Goal: Task Accomplishment & Management: Use online tool/utility

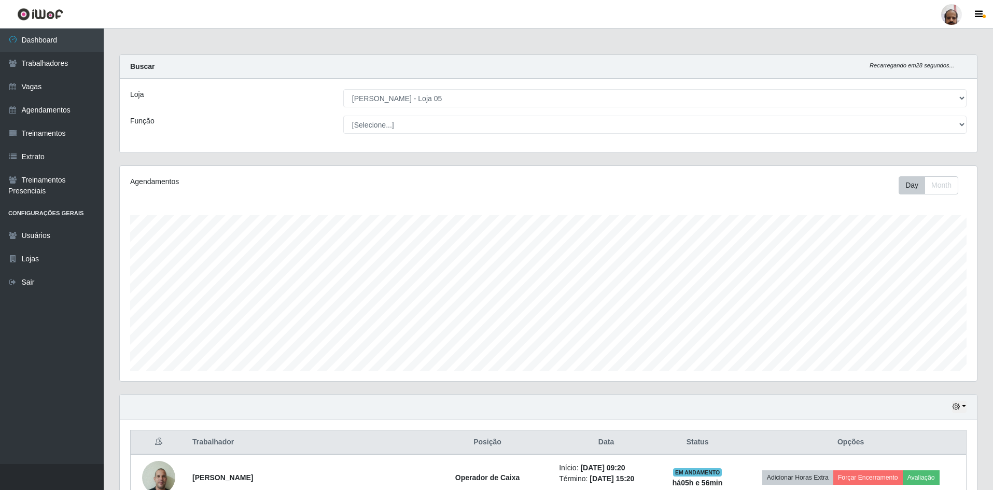
select select "252"
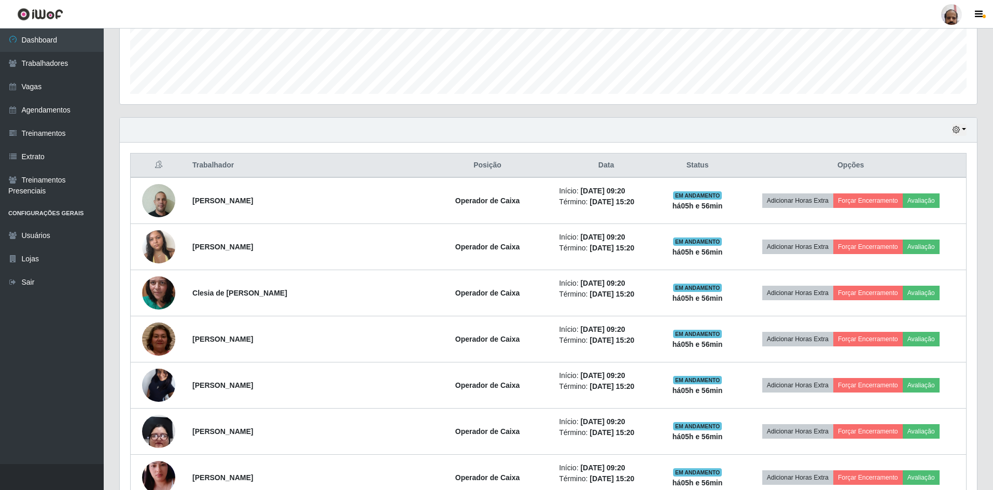
scroll to position [221, 0]
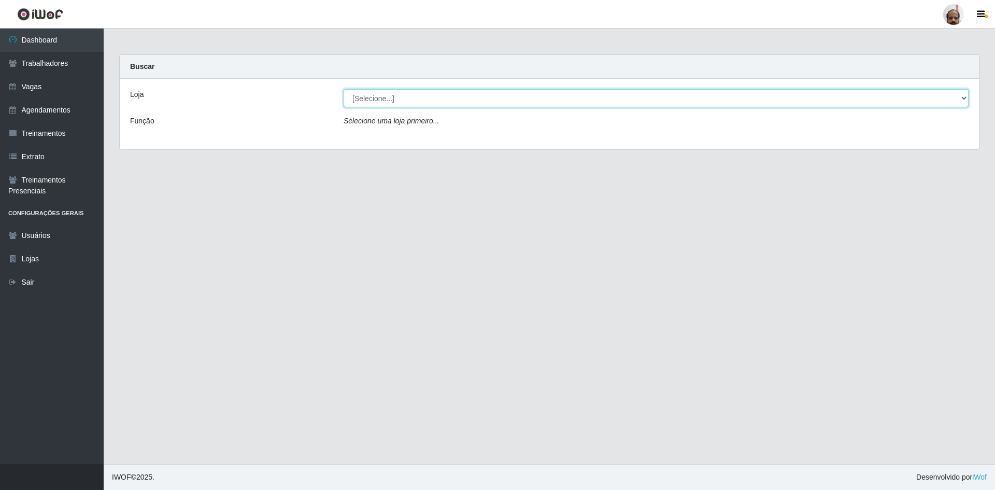
click at [404, 100] on select "[Selecione...] Mar Vermelho - Loja 05" at bounding box center [656, 98] width 625 height 18
select select "252"
click at [344, 89] on select "[Selecione...] Mar Vermelho - Loja 05" at bounding box center [656, 98] width 625 height 18
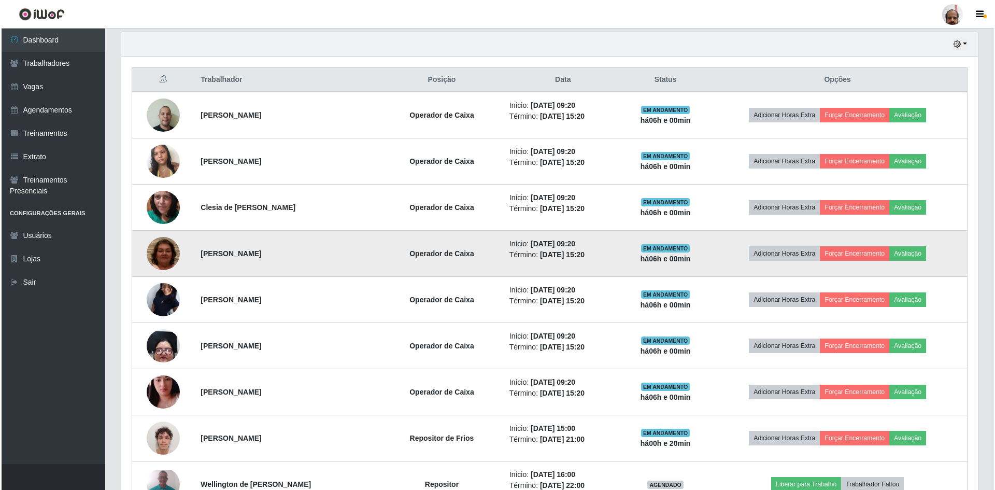
scroll to position [363, 0]
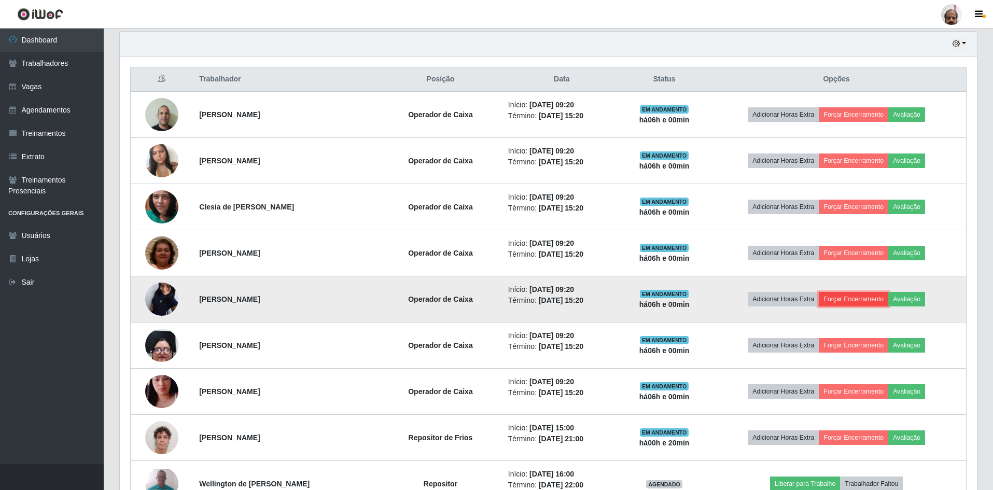
click at [863, 301] on button "Forçar Encerramento" at bounding box center [852, 299] width 69 height 15
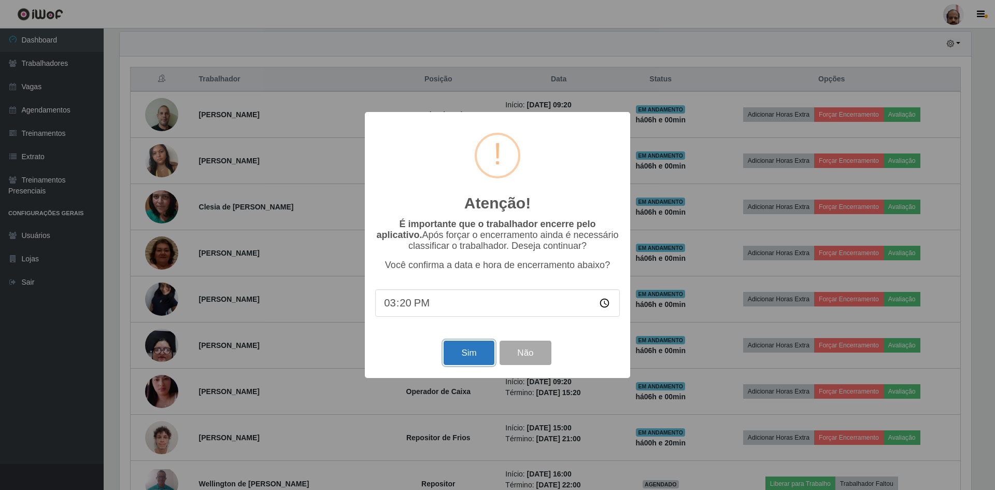
click at [467, 359] on button "Sim" at bounding box center [469, 353] width 50 height 24
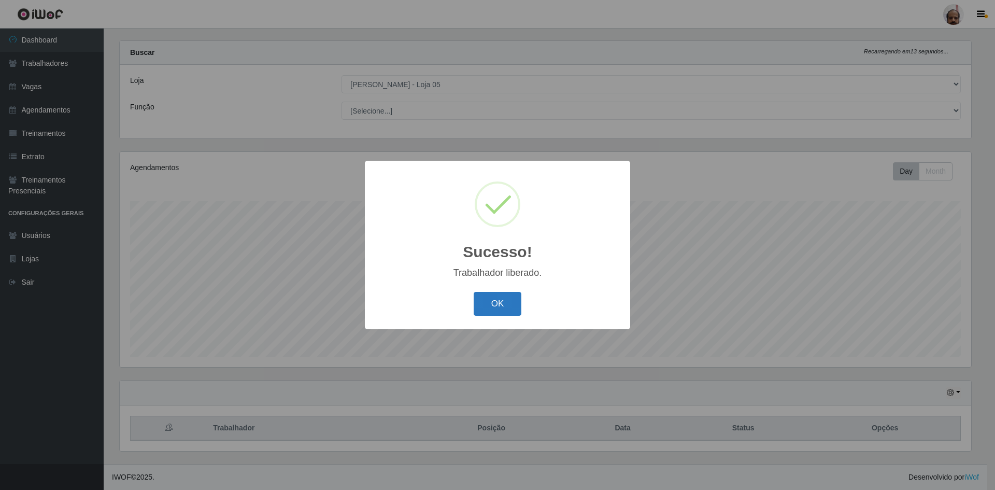
click at [500, 304] on button "OK" at bounding box center [498, 304] width 48 height 24
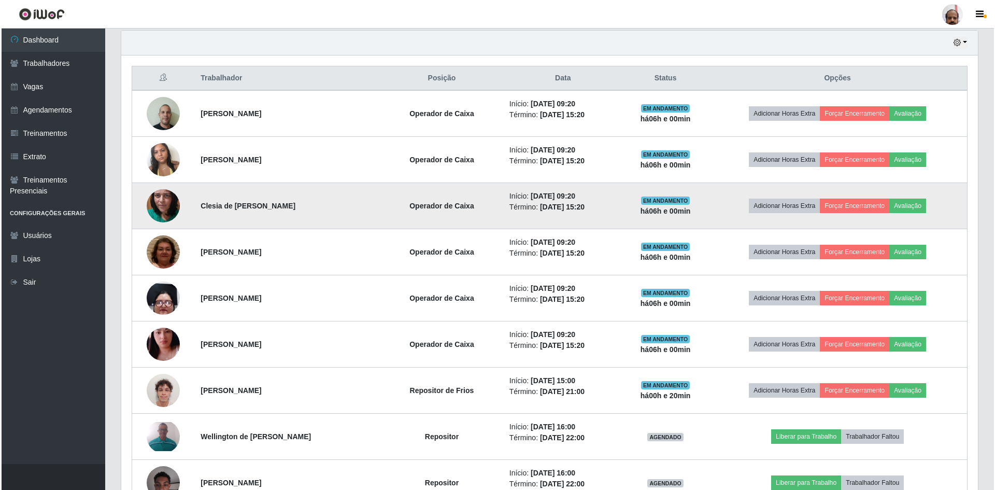
scroll to position [377, 0]
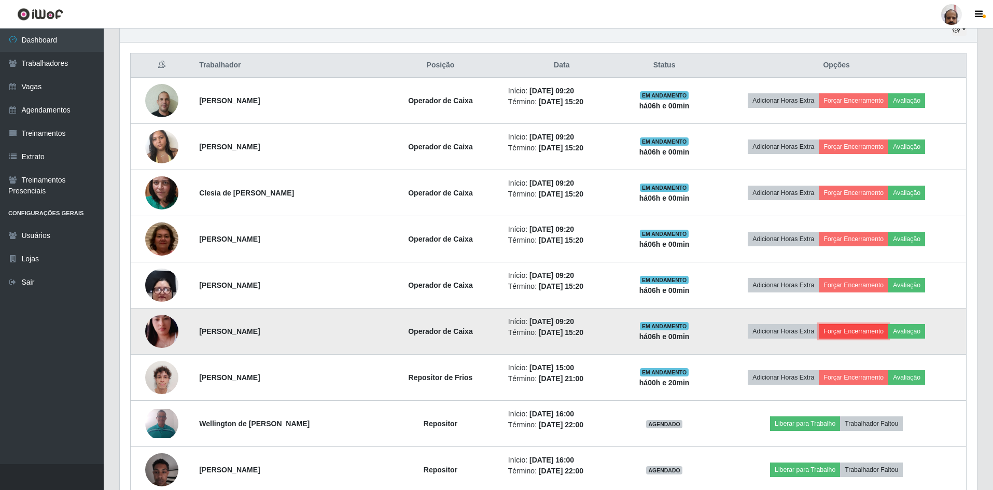
click at [845, 327] on button "Forçar Encerramento" at bounding box center [852, 331] width 69 height 15
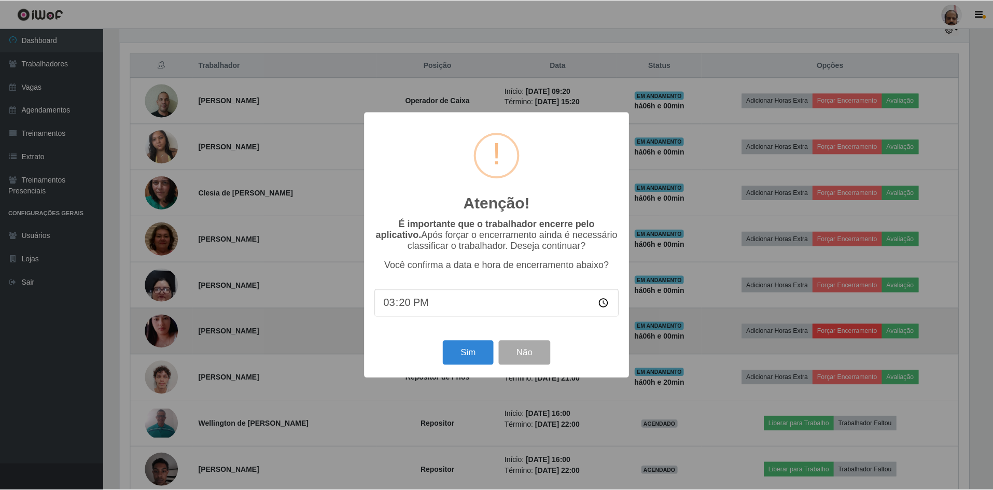
scroll to position [215, 852]
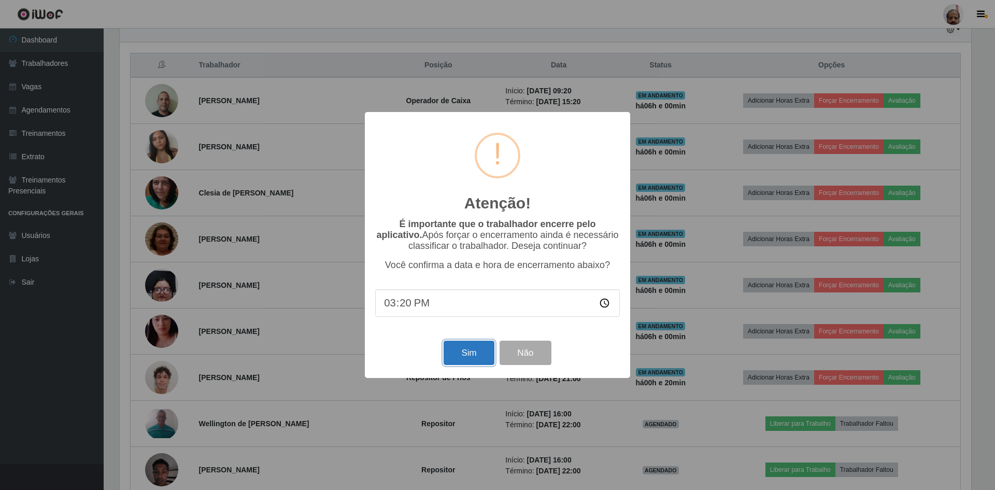
click at [479, 352] on button "Sim" at bounding box center [469, 353] width 50 height 24
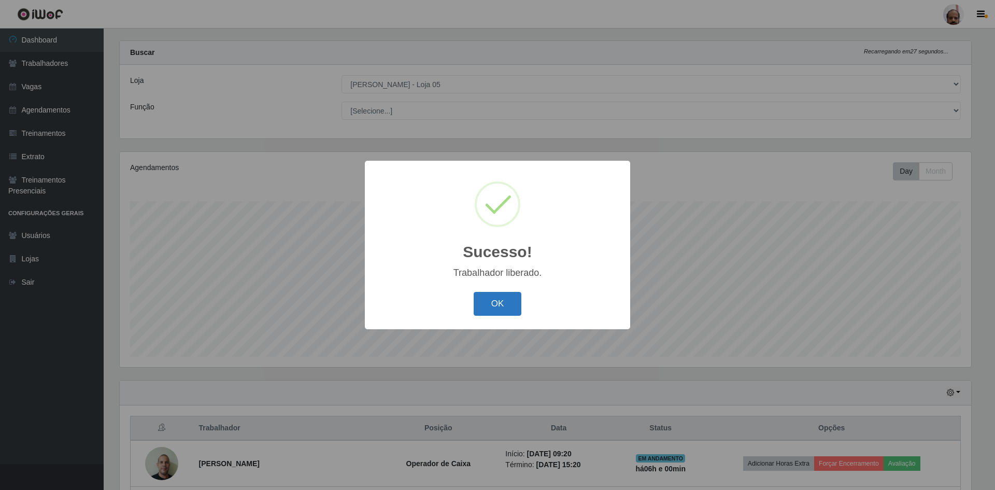
click at [514, 302] on button "OK" at bounding box center [498, 304] width 48 height 24
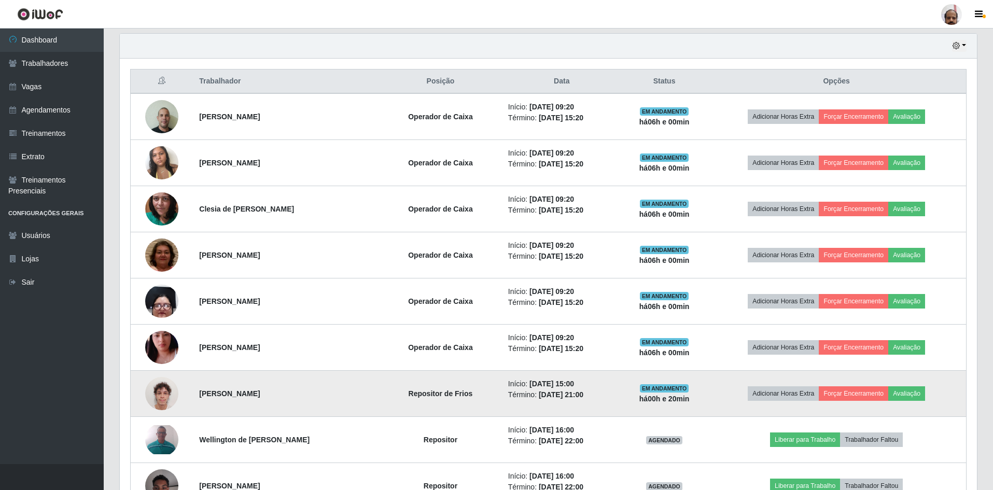
scroll to position [325, 0]
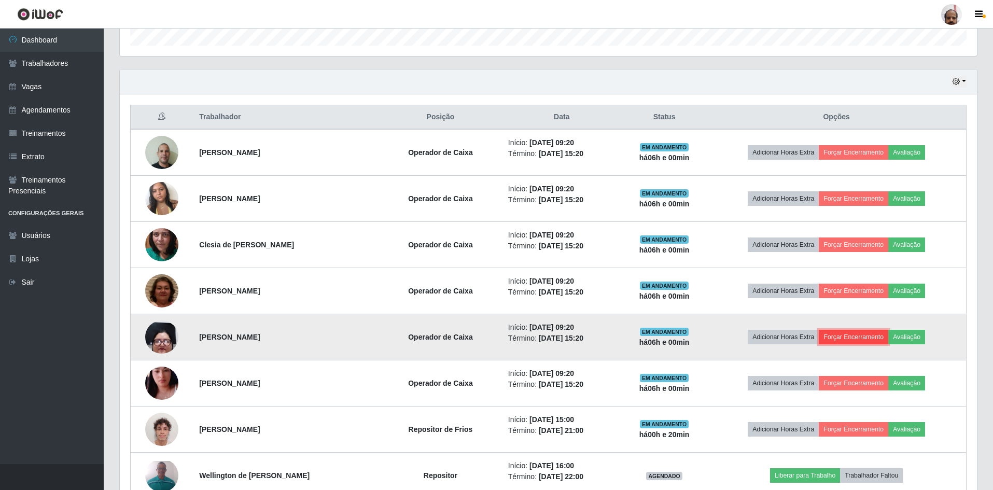
click at [854, 337] on button "Forçar Encerramento" at bounding box center [852, 337] width 69 height 15
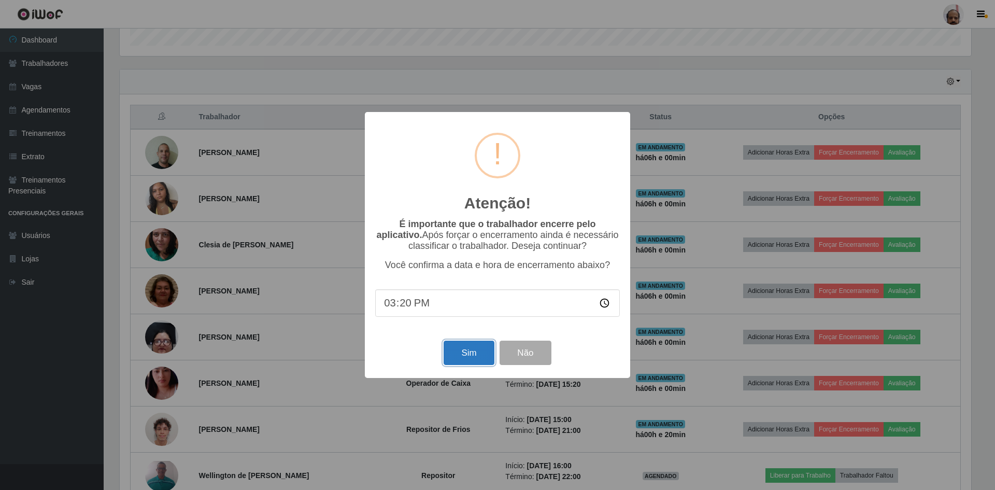
click at [457, 355] on button "Sim" at bounding box center [469, 353] width 50 height 24
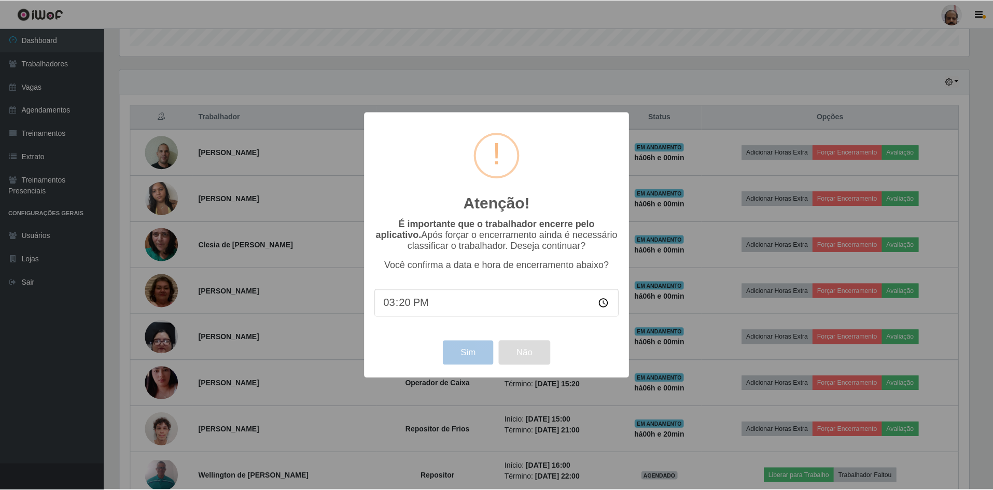
scroll to position [0, 0]
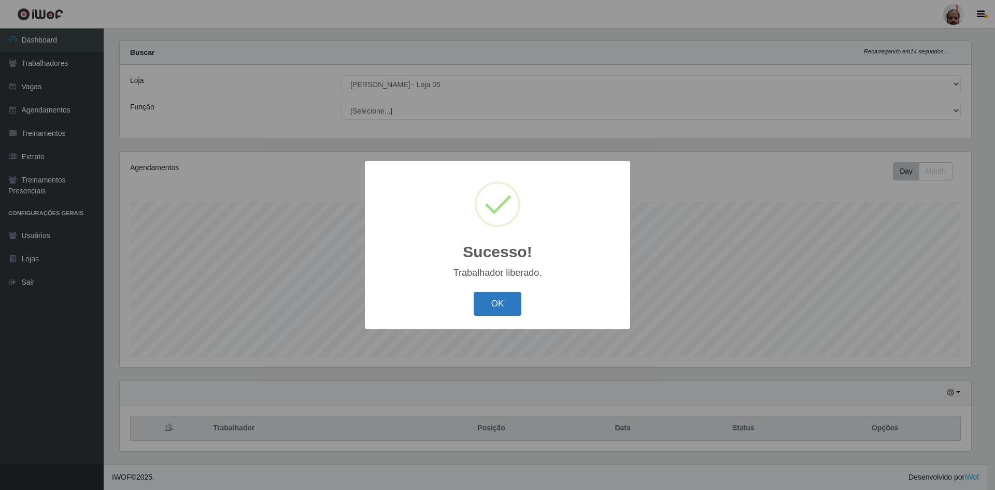
click at [496, 304] on button "OK" at bounding box center [498, 304] width 48 height 24
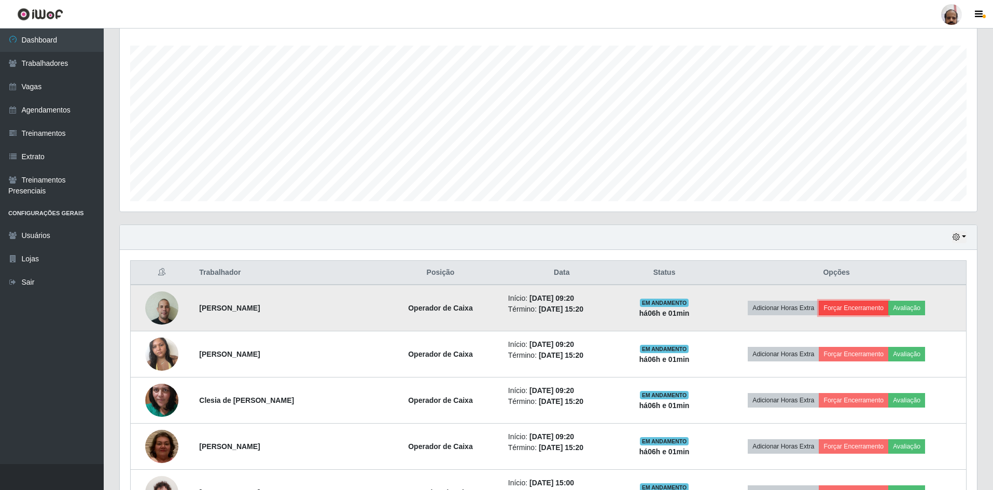
click at [851, 305] on button "Forçar Encerramento" at bounding box center [852, 308] width 69 height 15
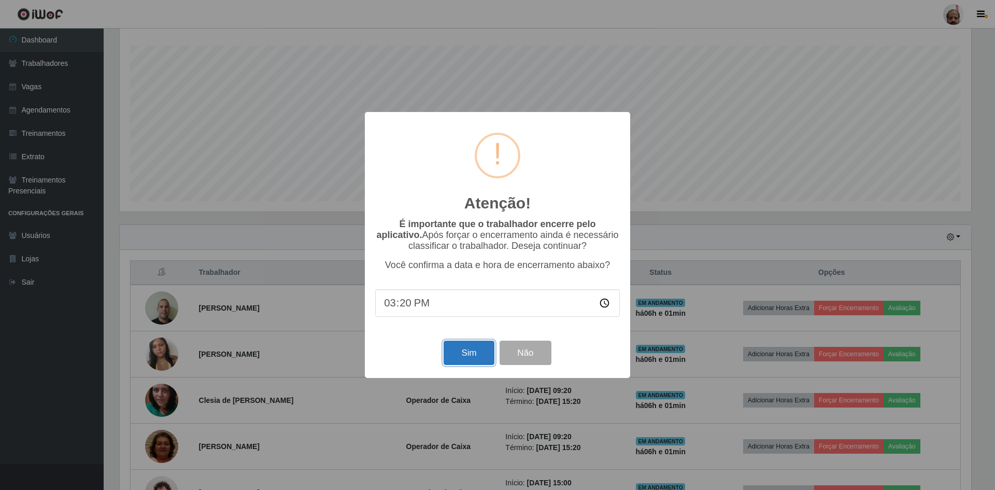
click at [474, 351] on button "Sim" at bounding box center [469, 353] width 50 height 24
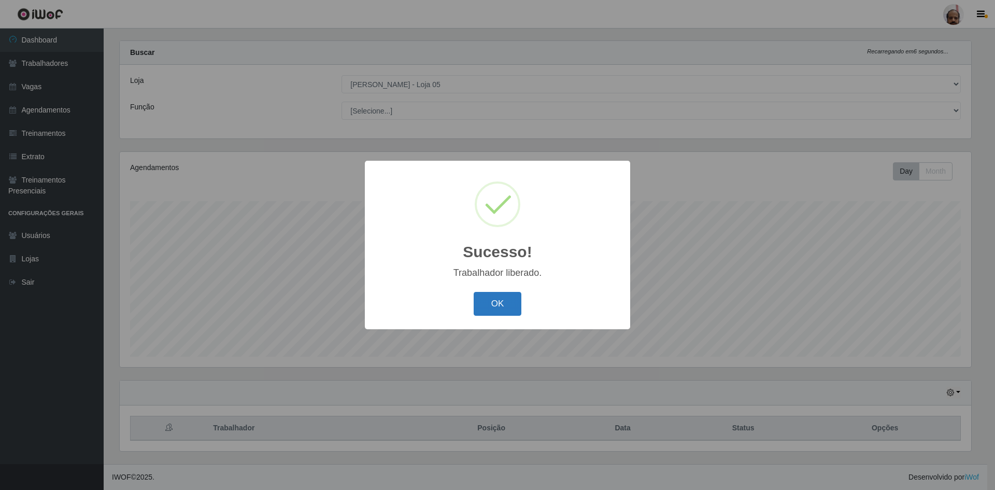
click at [504, 301] on button "OK" at bounding box center [498, 304] width 48 height 24
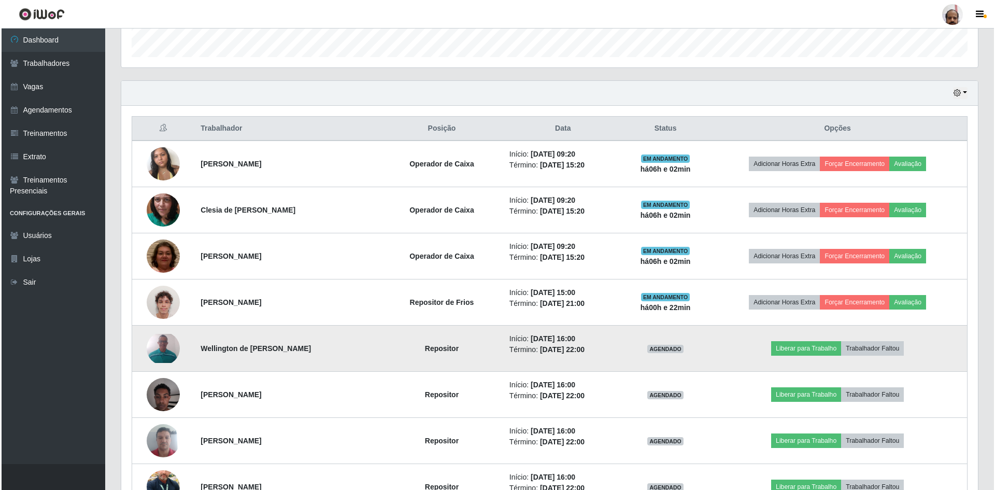
scroll to position [325, 0]
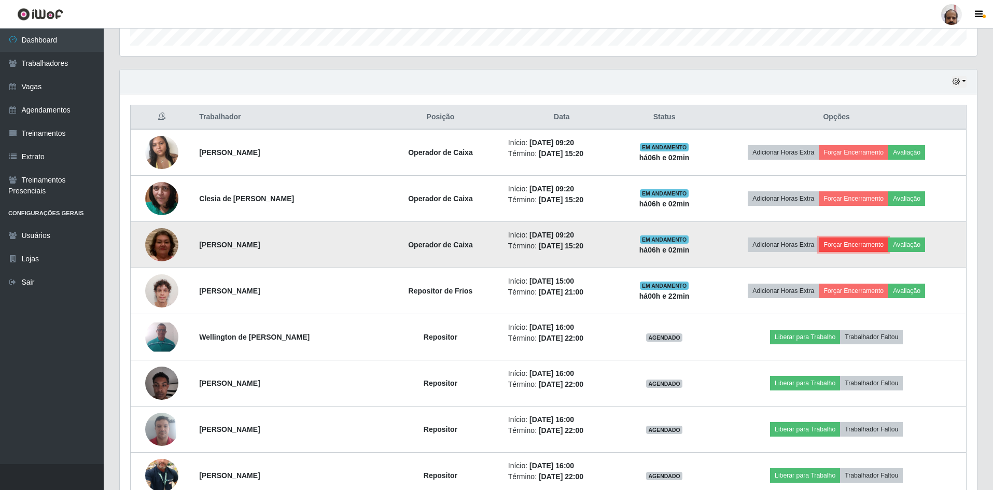
click at [854, 247] on button "Forçar Encerramento" at bounding box center [852, 244] width 69 height 15
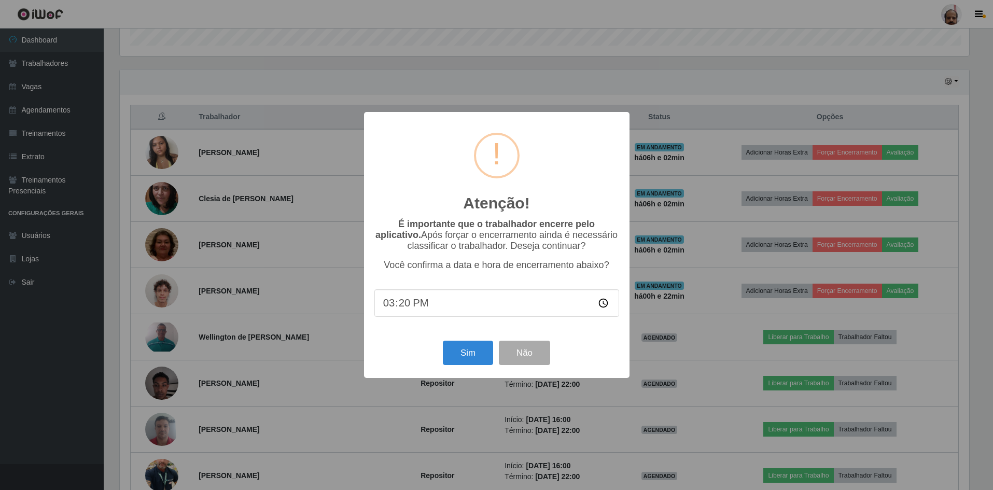
scroll to position [215, 852]
click at [477, 358] on button "Sim" at bounding box center [469, 353] width 50 height 24
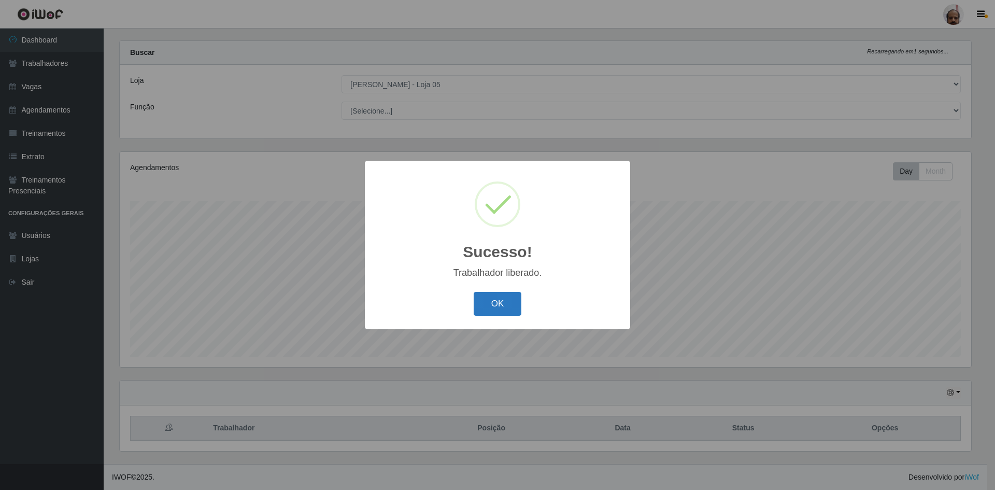
click at [503, 300] on button "OK" at bounding box center [498, 304] width 48 height 24
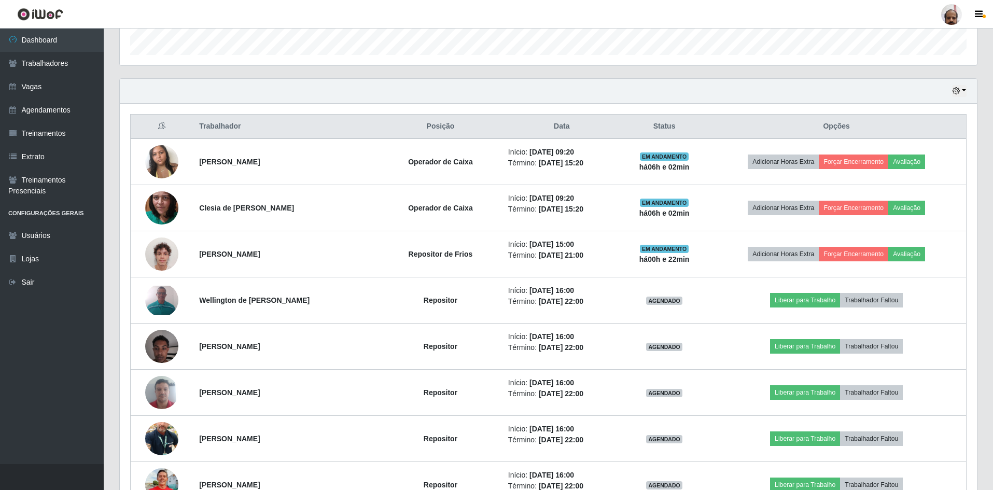
scroll to position [221, 0]
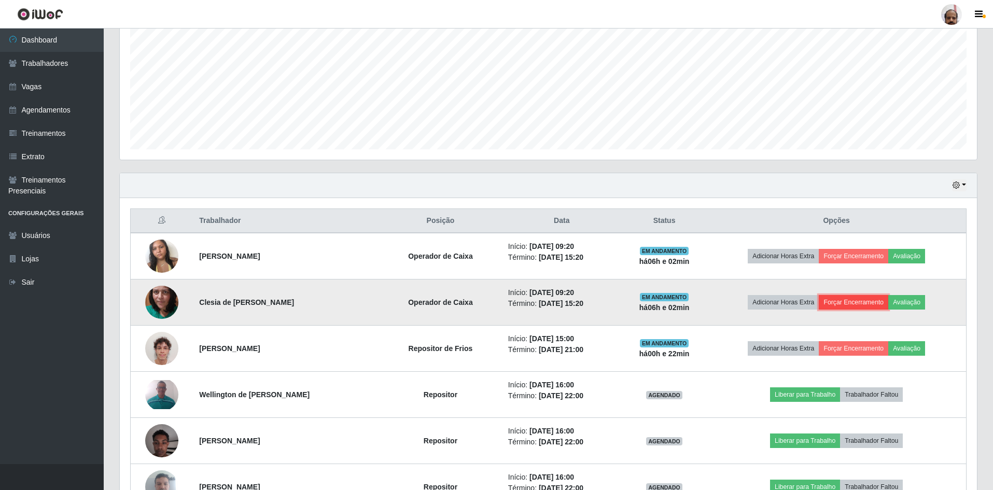
click at [863, 304] on button "Forçar Encerramento" at bounding box center [852, 302] width 69 height 15
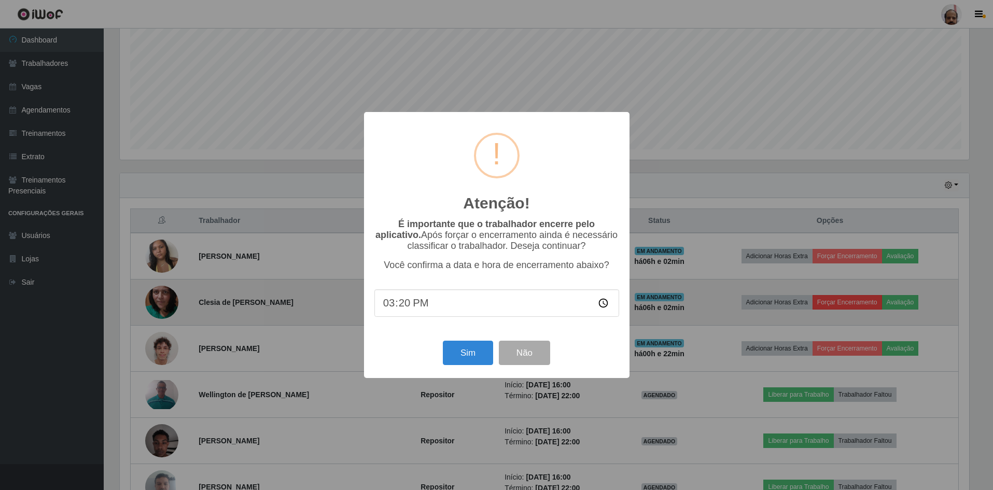
scroll to position [215, 852]
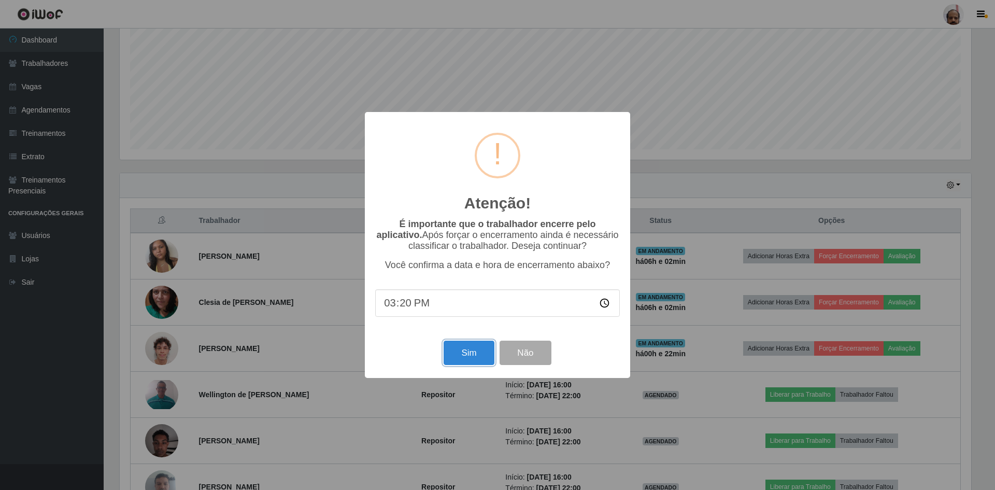
drag, startPoint x: 469, startPoint y: 354, endPoint x: 463, endPoint y: 355, distance: 5.8
click at [471, 353] on button "Sim" at bounding box center [469, 353] width 50 height 24
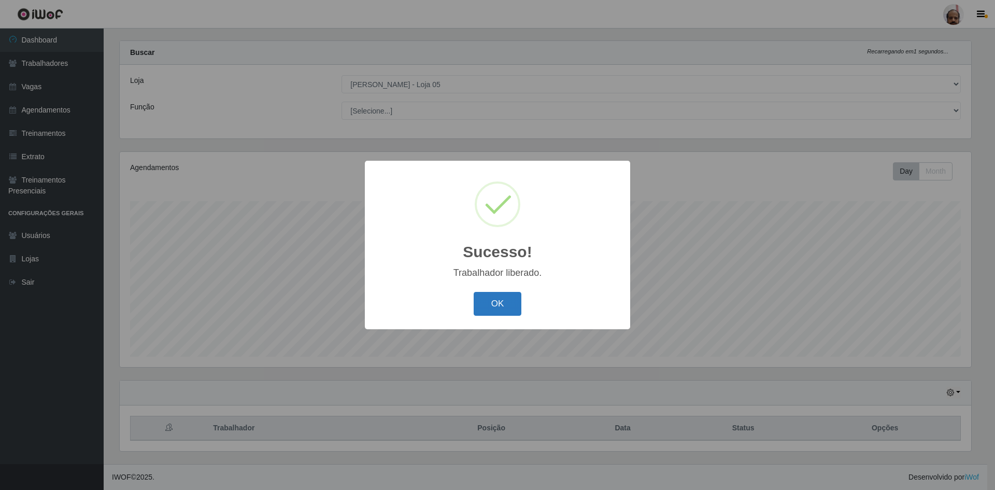
click at [486, 303] on button "OK" at bounding box center [498, 304] width 48 height 24
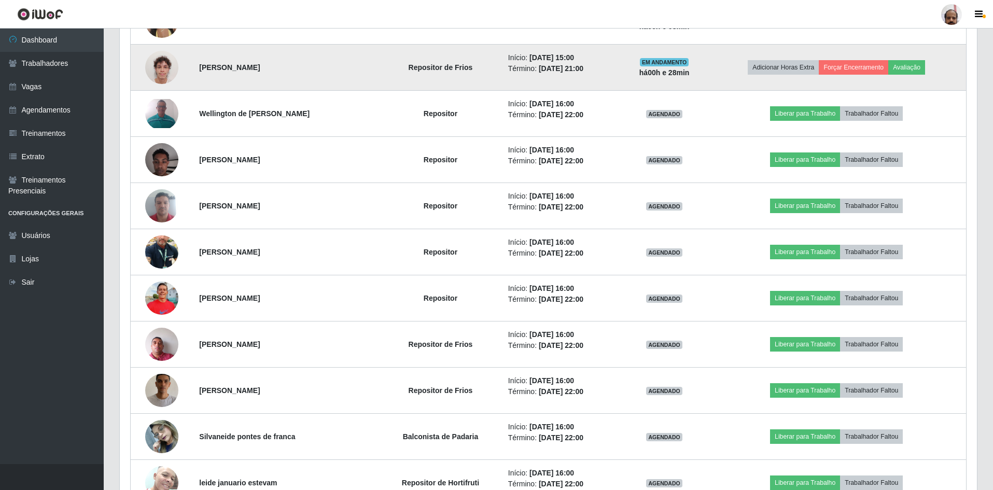
scroll to position [467, 0]
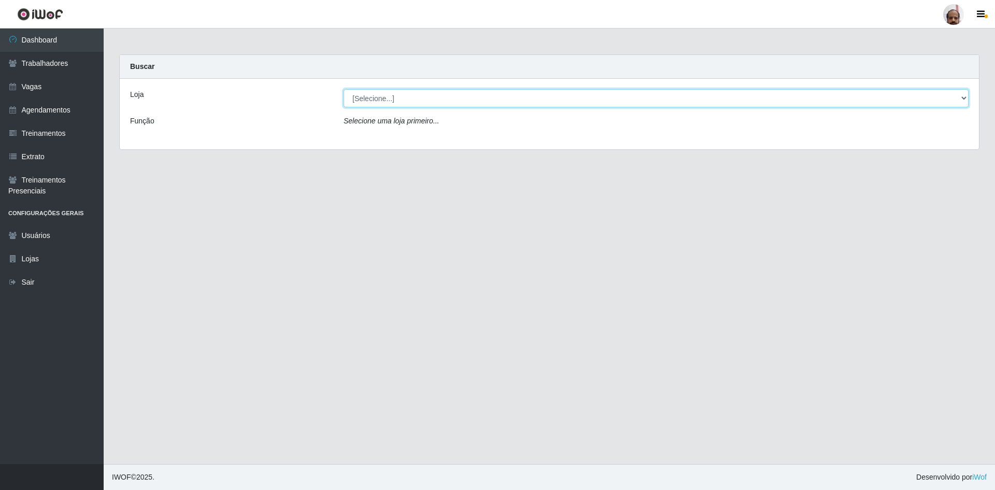
drag, startPoint x: 407, startPoint y: 103, endPoint x: 394, endPoint y: 100, distance: 12.7
click at [407, 103] on select "[Selecione...] Mar Vermelho - Loja 05" at bounding box center [656, 98] width 625 height 18
select select "252"
click at [344, 89] on select "[Selecione...] Mar Vermelho - Loja 05" at bounding box center [656, 98] width 625 height 18
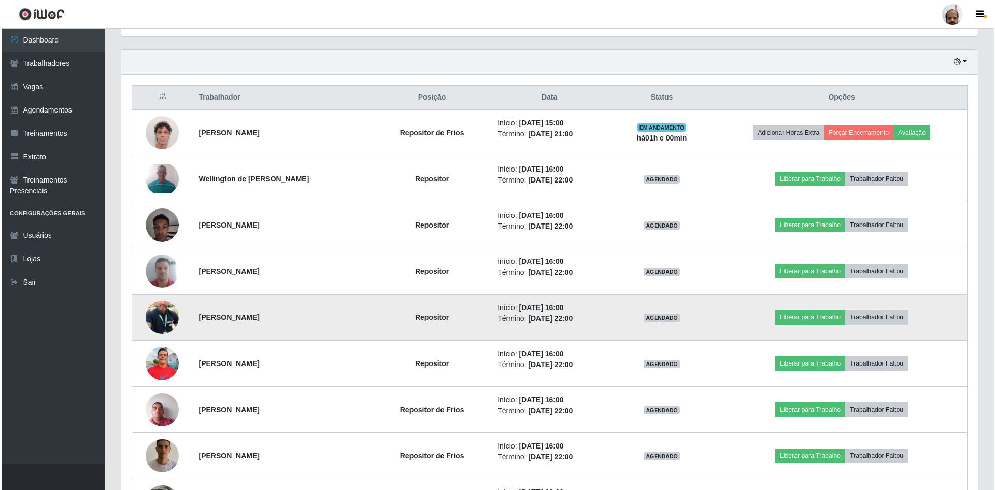
scroll to position [363, 0]
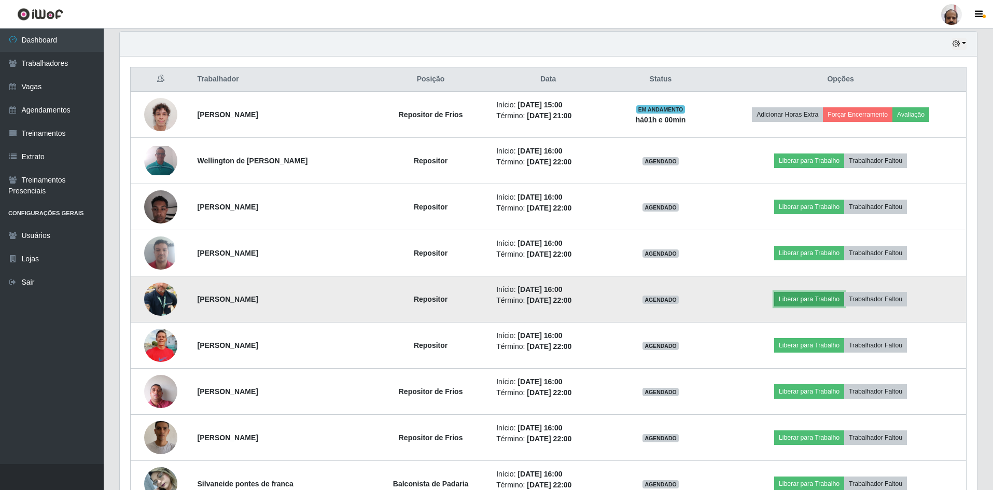
click at [799, 297] on button "Liberar para Trabalho" at bounding box center [809, 299] width 70 height 15
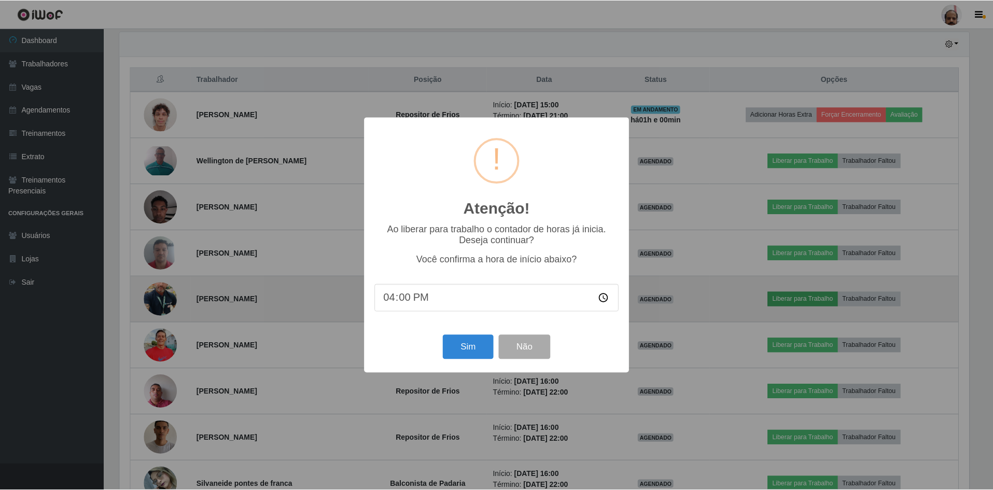
scroll to position [215, 852]
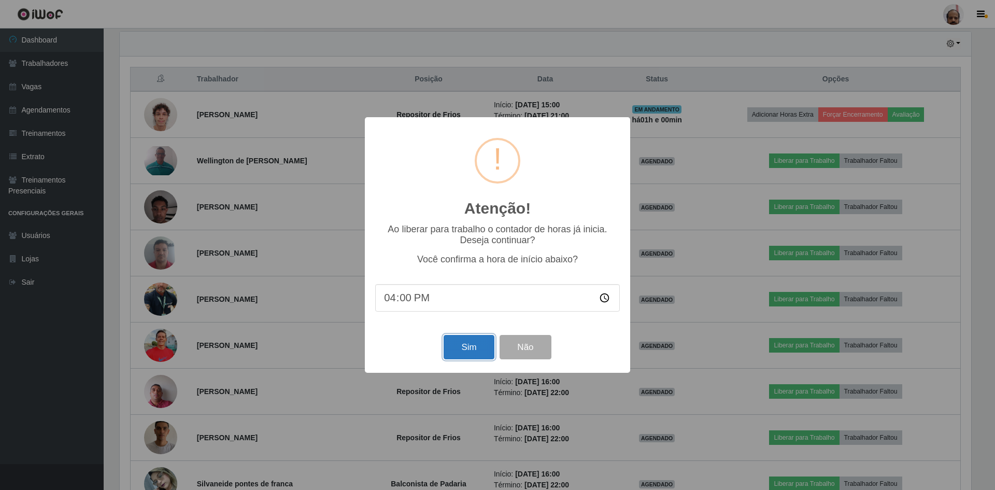
click at [472, 347] on button "Sim" at bounding box center [469, 347] width 50 height 24
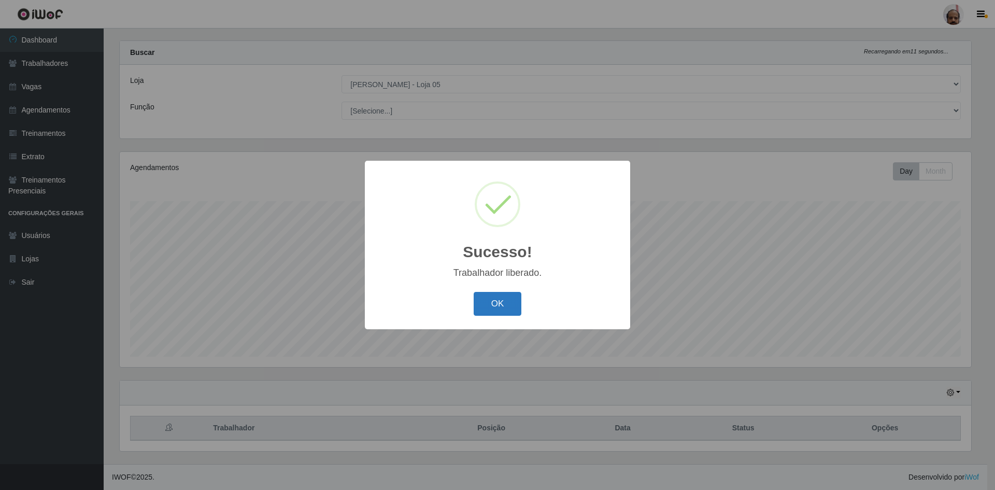
click at [502, 299] on button "OK" at bounding box center [498, 304] width 48 height 24
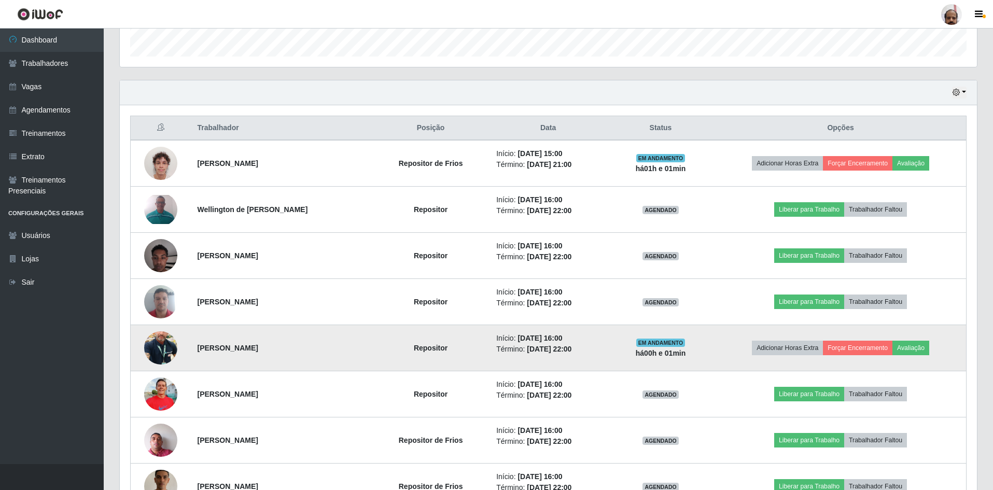
scroll to position [377, 0]
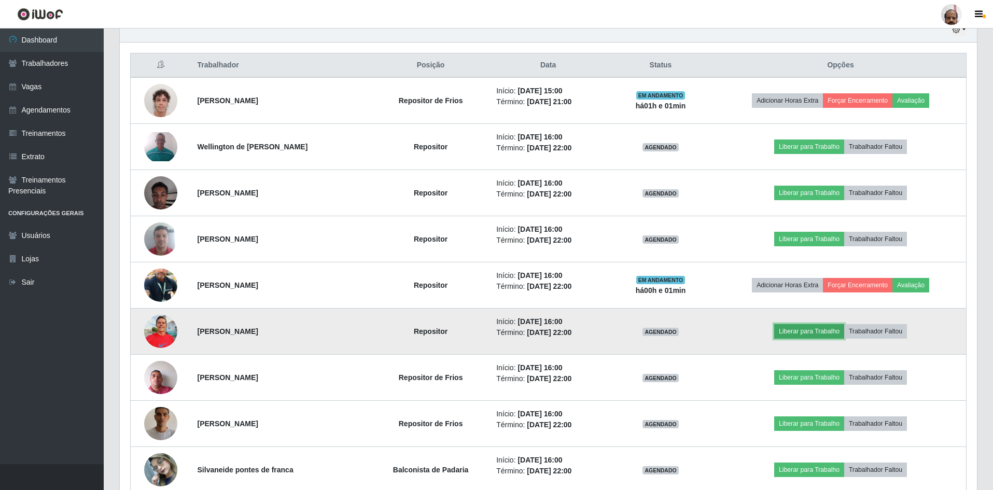
click at [797, 331] on button "Liberar para Trabalho" at bounding box center [809, 331] width 70 height 15
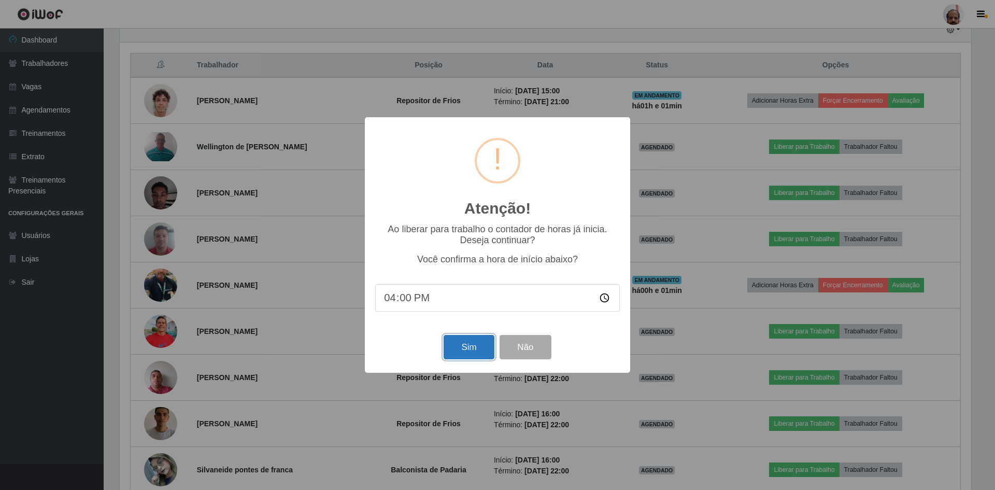
click at [460, 346] on button "Sim" at bounding box center [469, 347] width 50 height 24
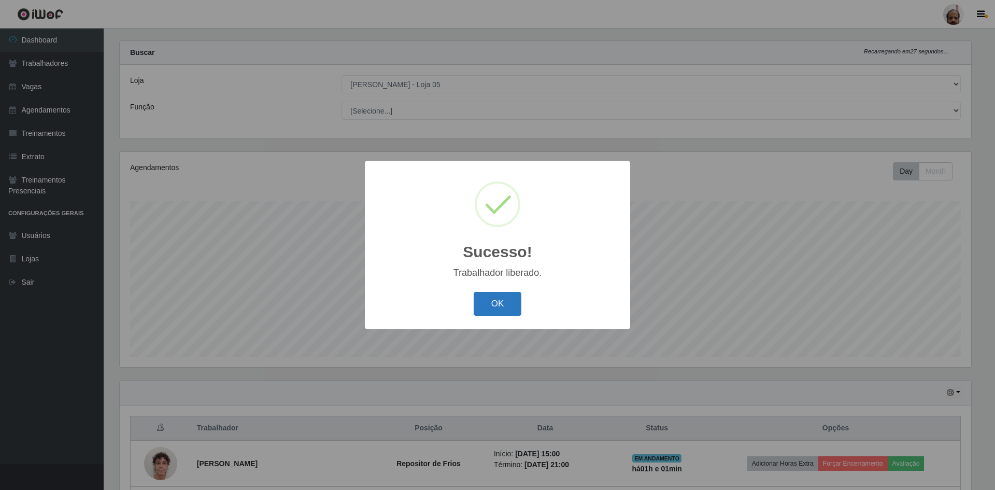
click at [489, 308] on button "OK" at bounding box center [498, 304] width 48 height 24
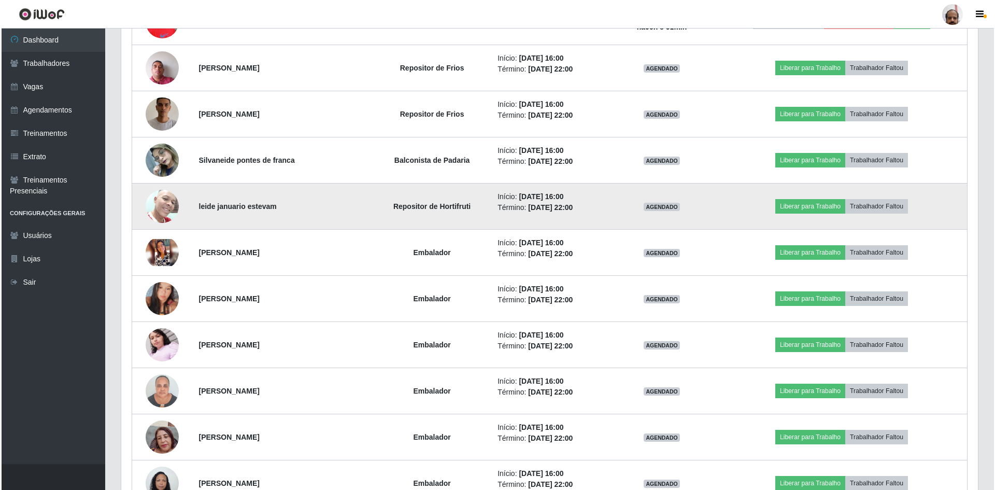
scroll to position [636, 0]
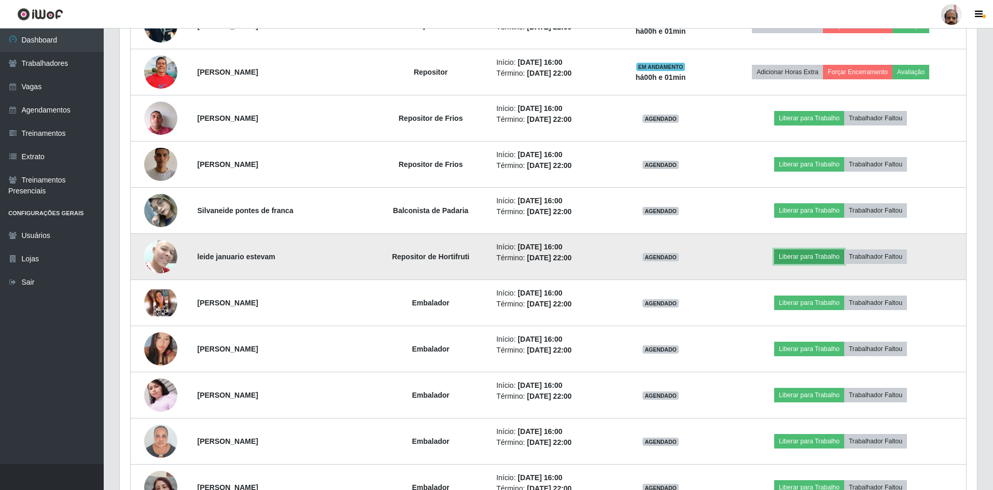
click at [806, 258] on button "Liberar para Trabalho" at bounding box center [809, 256] width 70 height 15
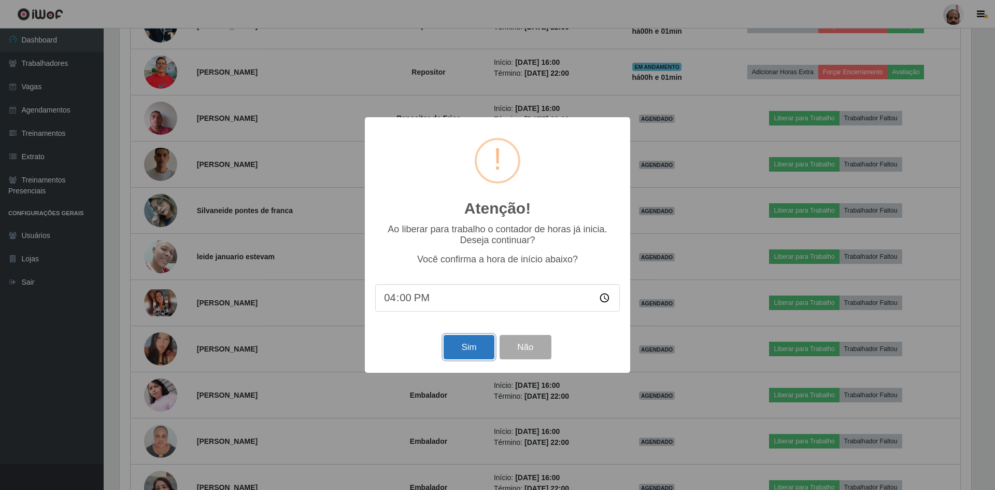
click at [468, 350] on button "Sim" at bounding box center [469, 347] width 50 height 24
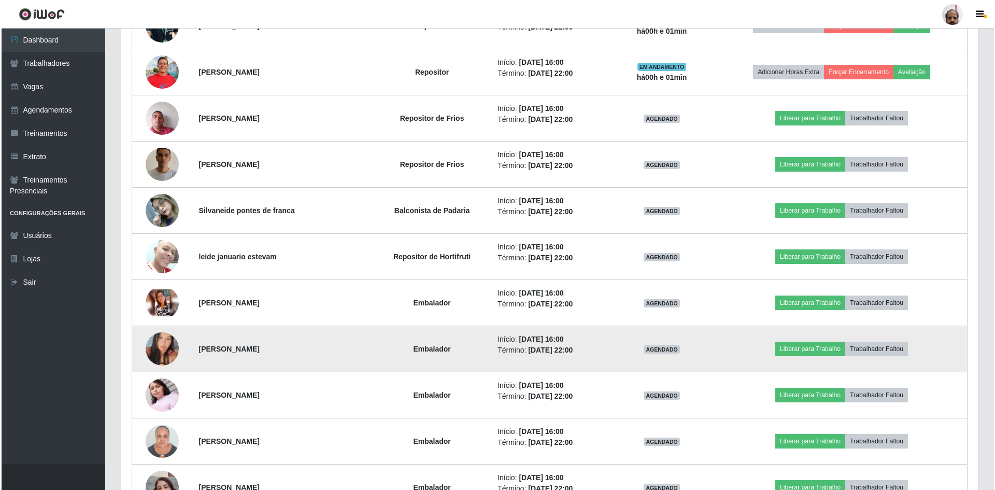
scroll to position [0, 0]
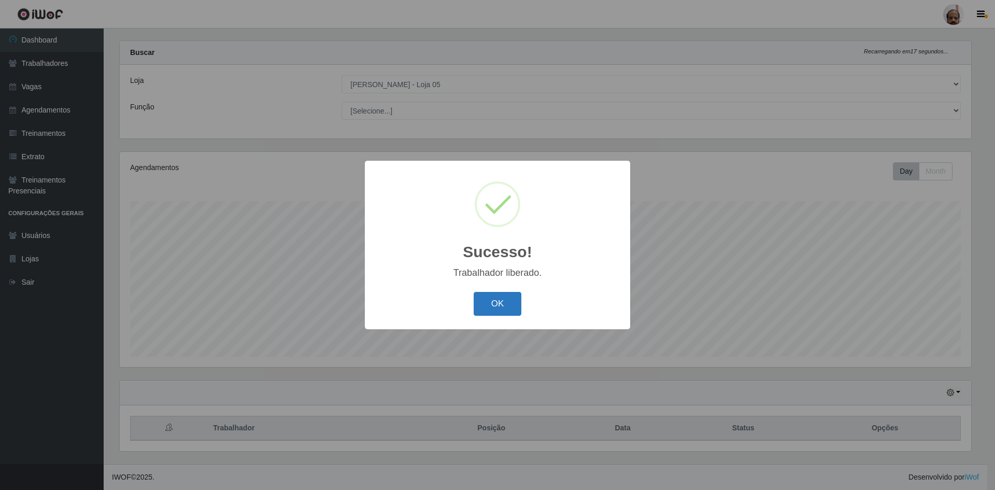
click at [497, 303] on button "OK" at bounding box center [498, 304] width 48 height 24
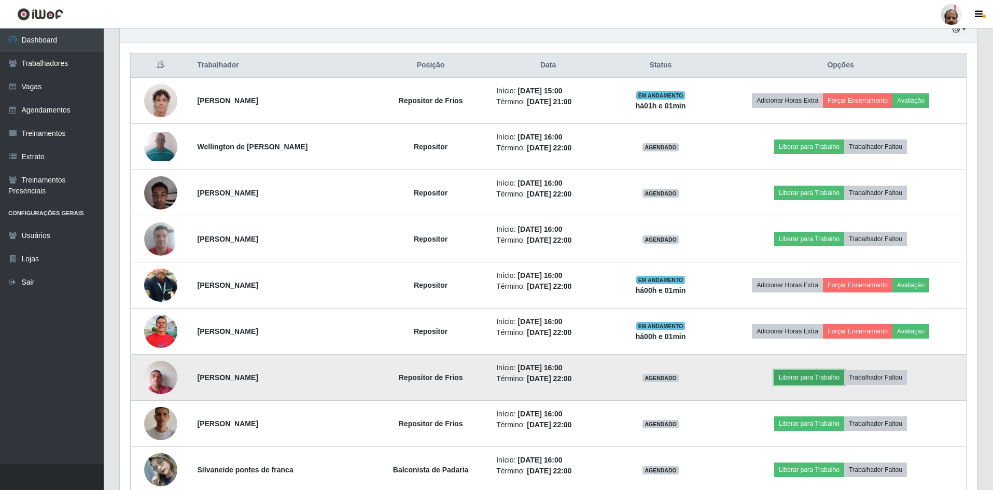
click at [817, 377] on button "Liberar para Trabalho" at bounding box center [809, 377] width 70 height 15
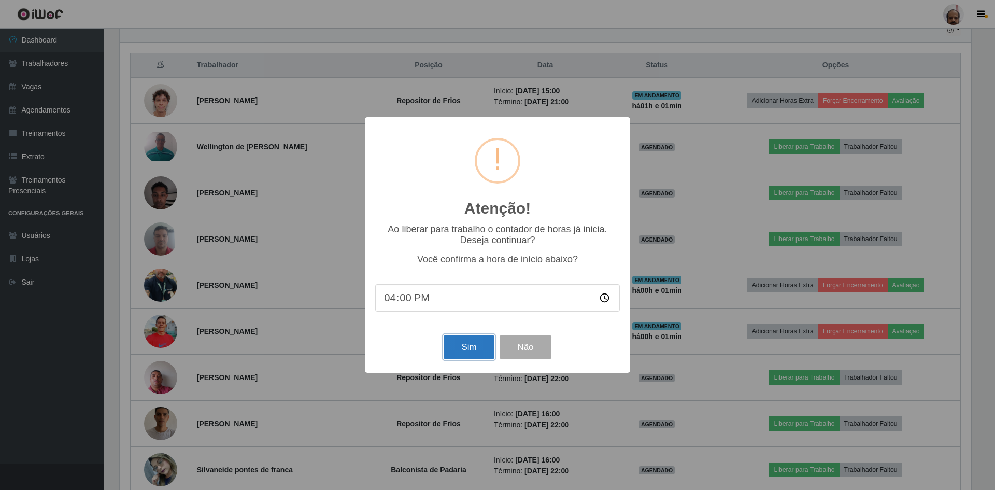
click at [466, 346] on button "Sim" at bounding box center [469, 347] width 50 height 24
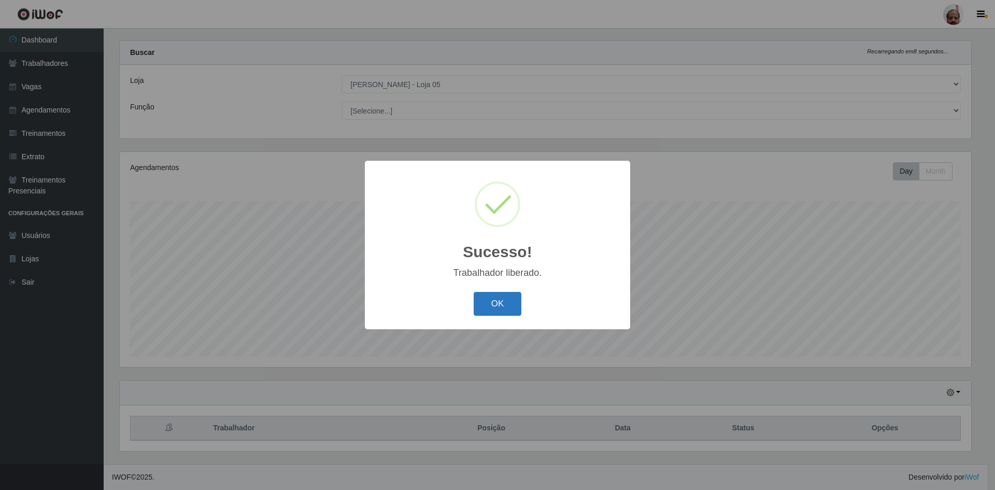
click at [507, 306] on button "OK" at bounding box center [498, 304] width 48 height 24
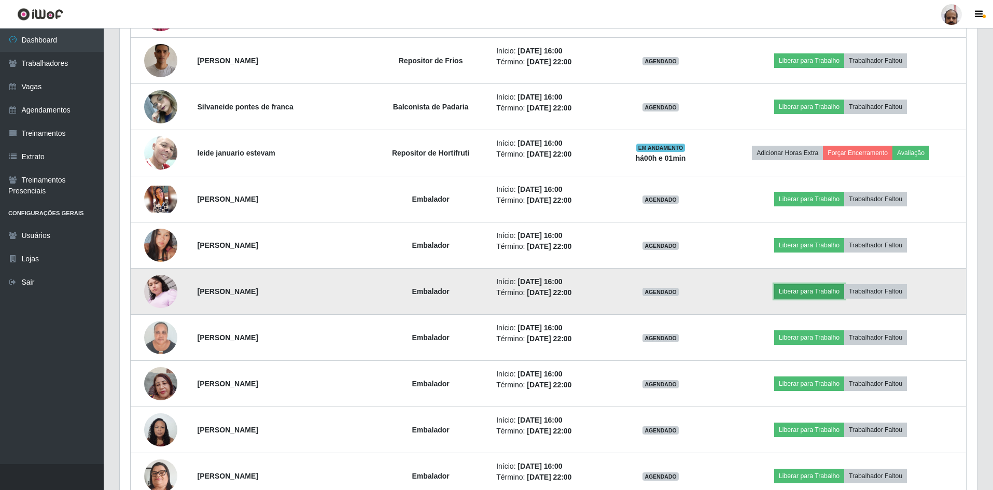
click at [798, 292] on button "Liberar para Trabalho" at bounding box center [809, 291] width 70 height 15
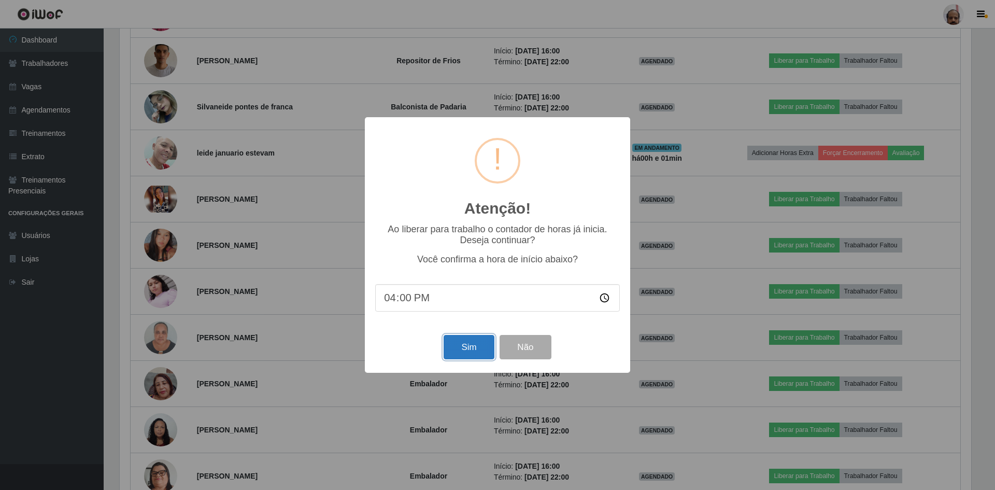
click at [457, 352] on button "Sim" at bounding box center [469, 347] width 50 height 24
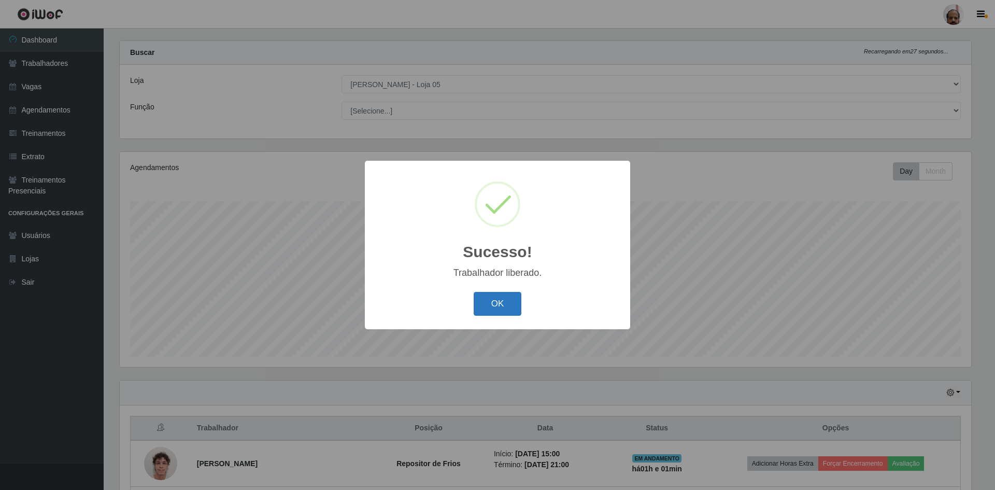
click at [503, 300] on button "OK" at bounding box center [498, 304] width 48 height 24
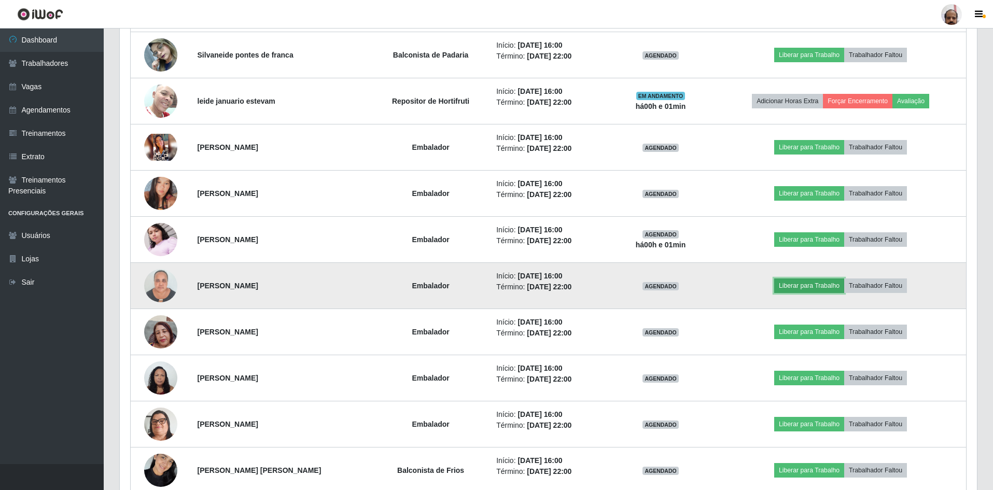
click at [809, 286] on button "Liberar para Trabalho" at bounding box center [809, 285] width 70 height 15
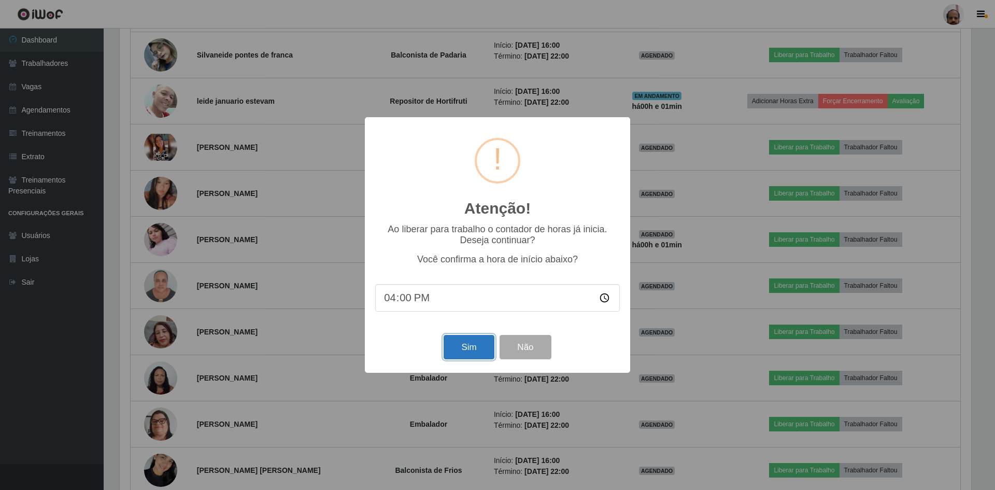
click at [470, 345] on button "Sim" at bounding box center [469, 347] width 50 height 24
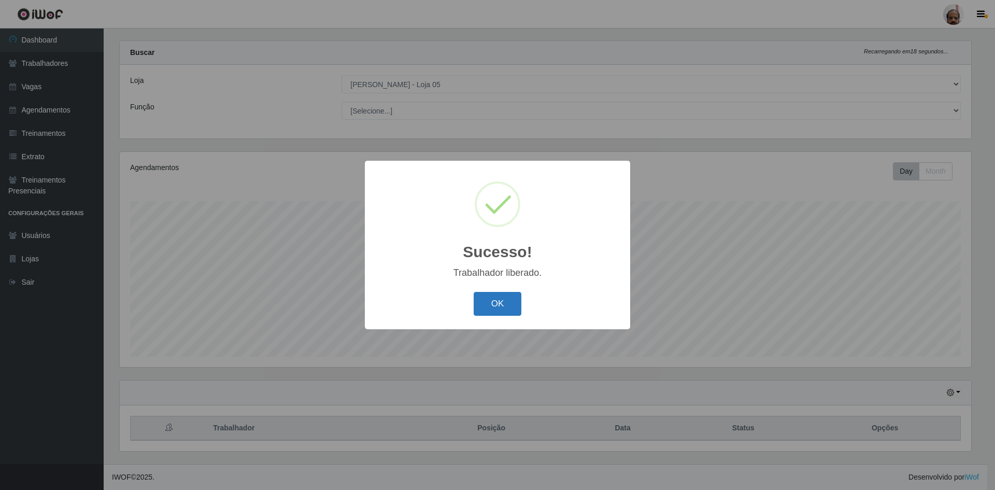
click at [487, 302] on button "OK" at bounding box center [498, 304] width 48 height 24
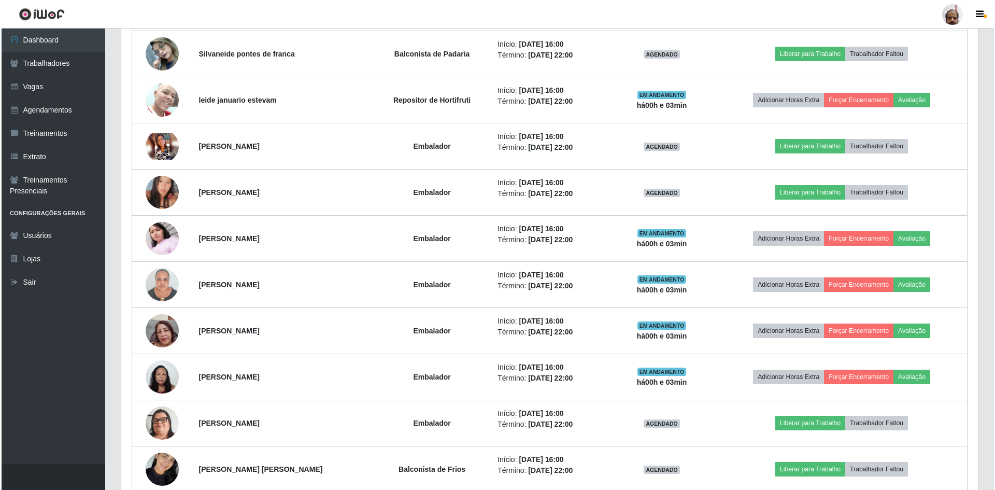
scroll to position [791, 0]
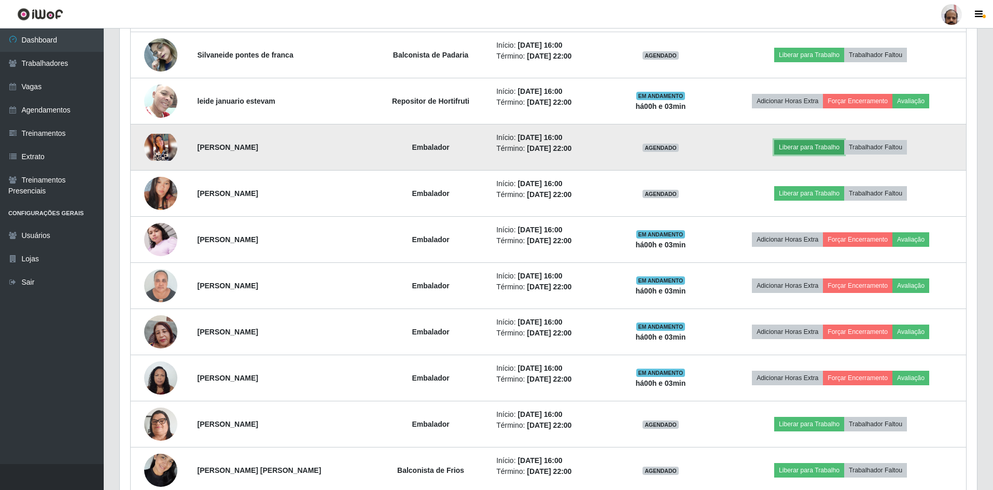
click at [815, 146] on button "Liberar para Trabalho" at bounding box center [809, 147] width 70 height 15
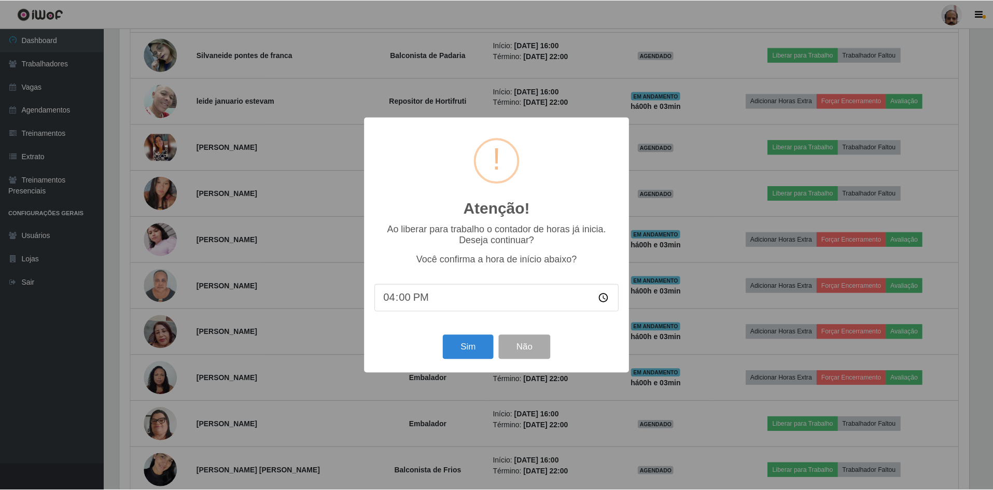
scroll to position [215, 852]
click at [467, 352] on button "Sim" at bounding box center [469, 347] width 50 height 24
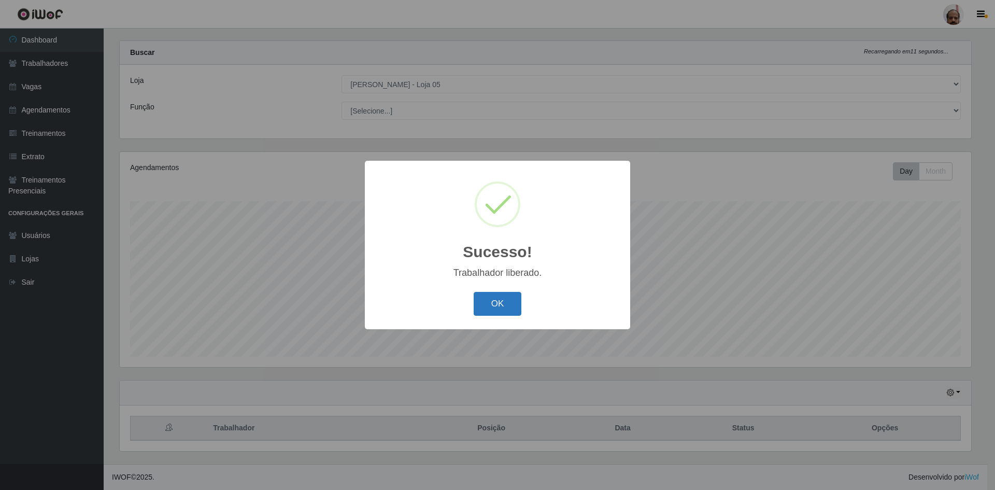
click at [492, 306] on button "OK" at bounding box center [498, 304] width 48 height 24
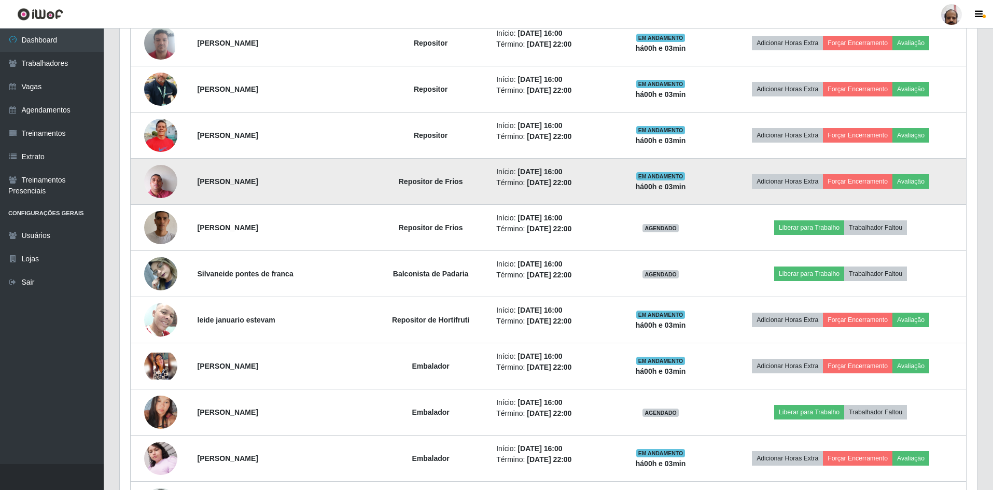
scroll to position [584, 0]
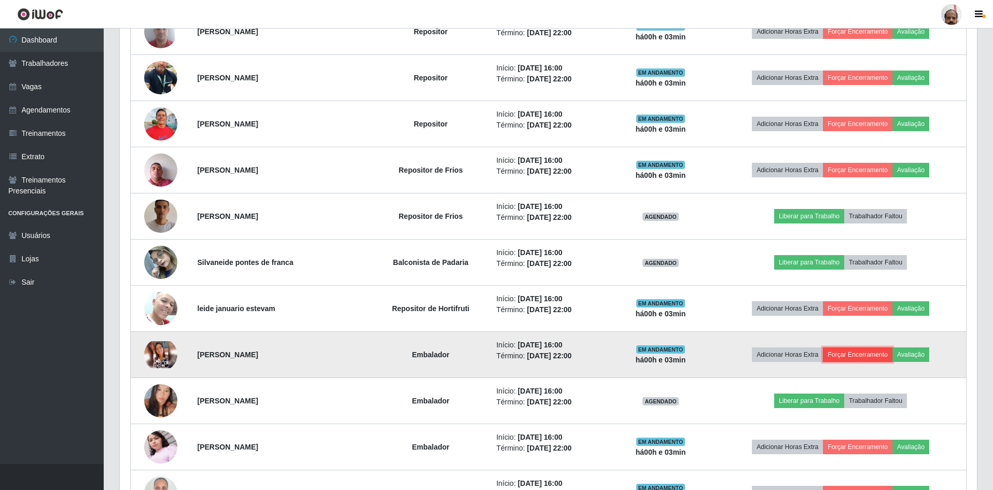
click at [864, 354] on button "Forçar Encerramento" at bounding box center [857, 354] width 69 height 15
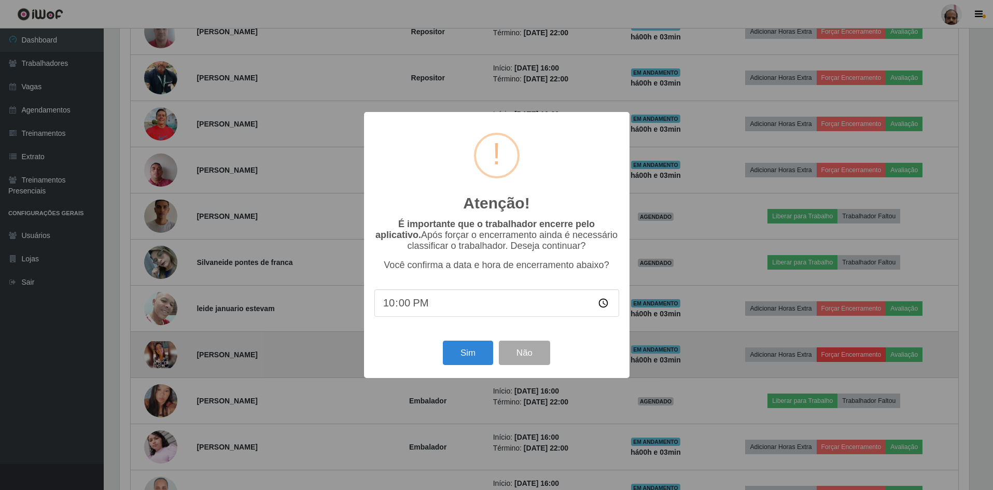
scroll to position [215, 852]
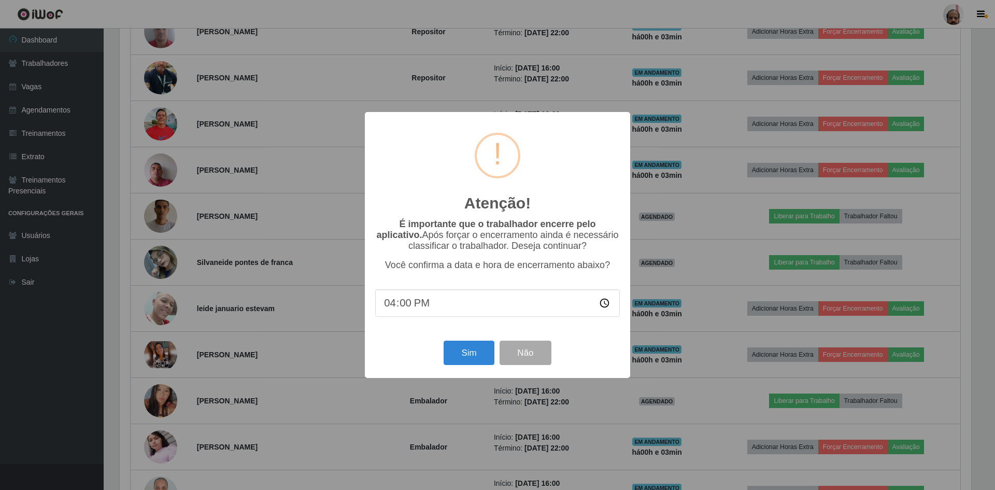
type input "16:05"
click at [468, 359] on button "Sim" at bounding box center [469, 353] width 50 height 24
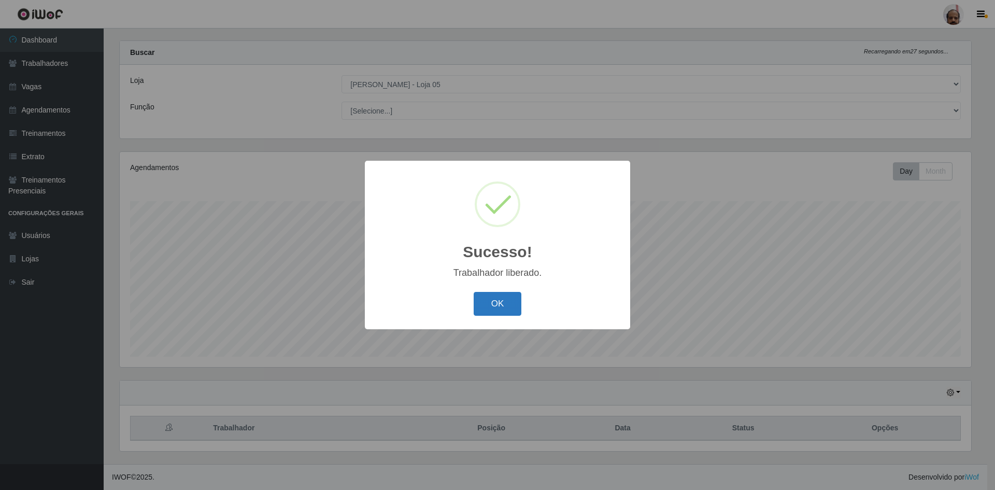
click at [496, 304] on button "OK" at bounding box center [498, 304] width 48 height 24
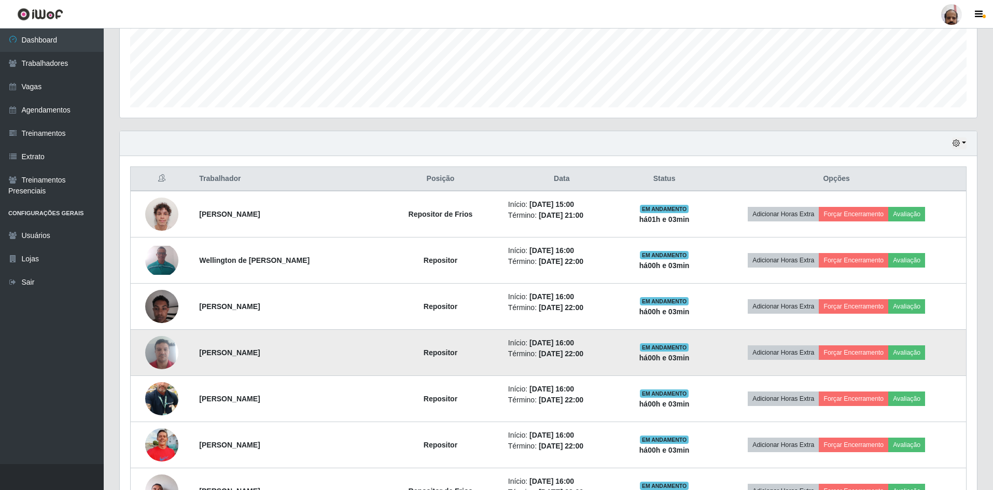
scroll to position [273, 0]
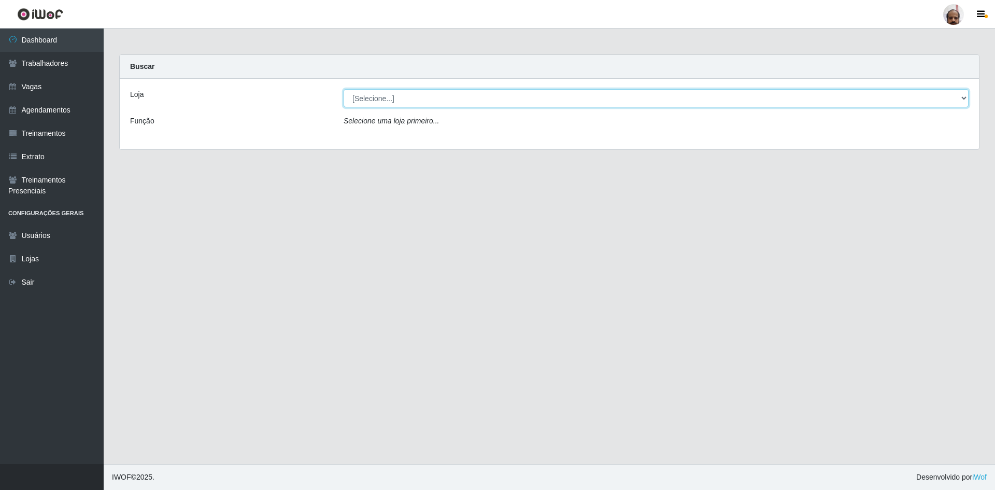
click at [402, 102] on select "[Selecione...] Mar Vermelho - Loja 05" at bounding box center [656, 98] width 625 height 18
select select "252"
click at [344, 89] on select "[Selecione...] Mar Vermelho - Loja 05" at bounding box center [656, 98] width 625 height 18
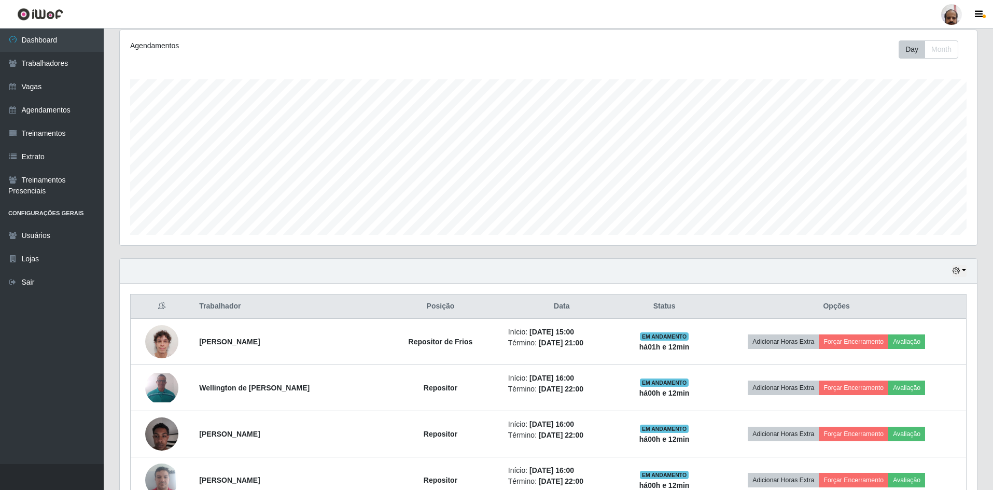
scroll to position [156, 0]
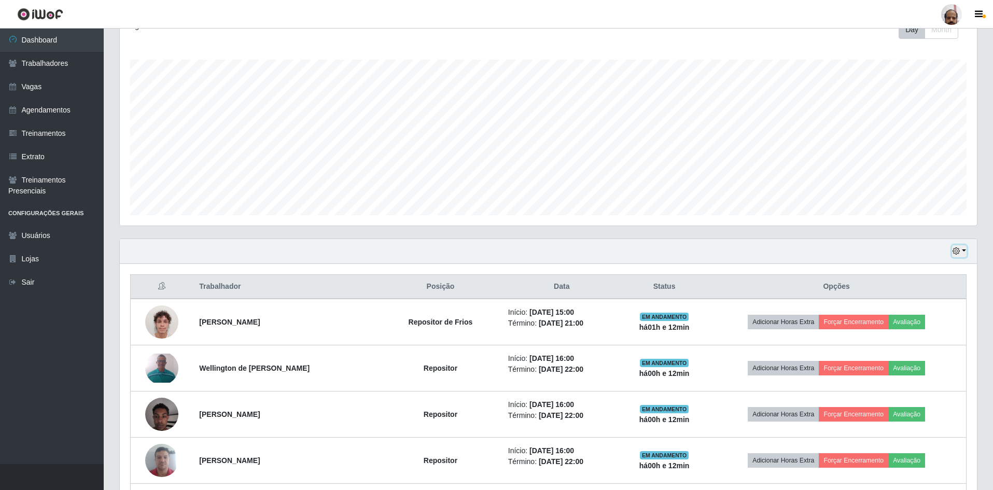
click at [960, 249] on button "button" at bounding box center [959, 251] width 15 height 12
click at [903, 295] on button "1 dia" at bounding box center [925, 291] width 82 height 22
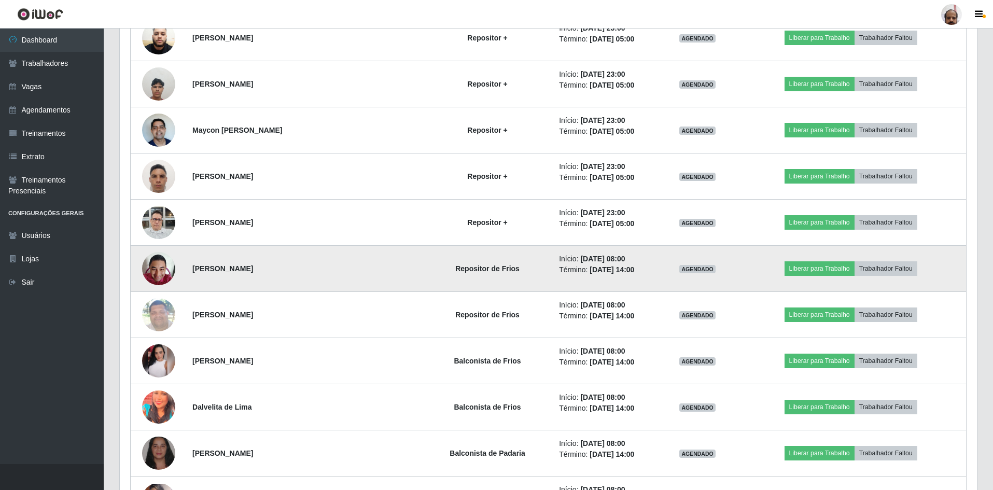
scroll to position [1407, 0]
